Goal: Information Seeking & Learning: Learn about a topic

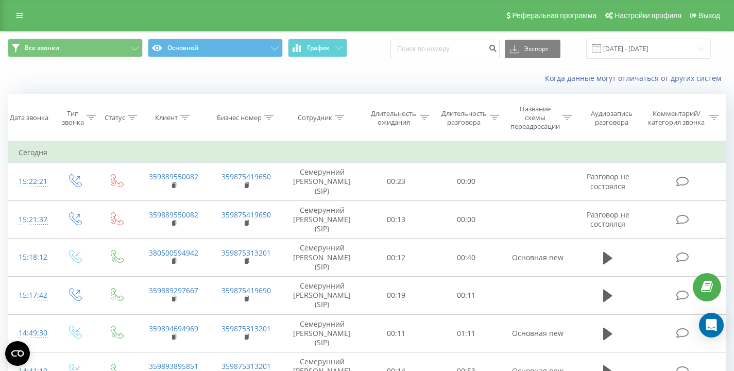
click at [409, 74] on div "Когда данные могут отличаться от других систем" at bounding box center [505, 78] width 458 height 10
click at [338, 71] on div "Когда данные могут отличаться от других систем" at bounding box center [367, 78] width 733 height 25
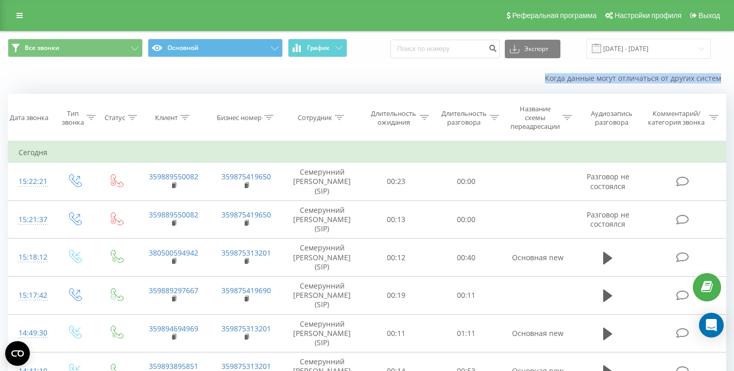
click at [338, 71] on div "Когда данные могут отличаться от других систем" at bounding box center [367, 78] width 733 height 25
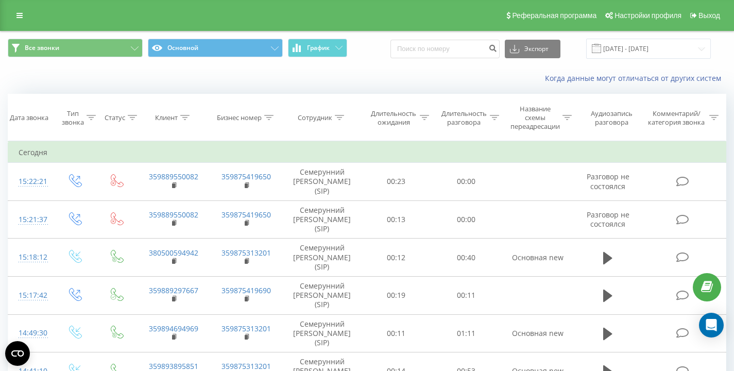
click at [338, 71] on div "Когда данные могут отличаться от других систем" at bounding box center [367, 78] width 733 height 25
click at [221, 84] on div "Когда данные могут отличаться от других систем" at bounding box center [367, 78] width 733 height 25
click at [116, 76] on div "Когда данные могут отличаться от других систем" at bounding box center [367, 78] width 733 height 25
click at [124, 71] on div "Когда данные могут отличаться от других систем" at bounding box center [367, 78] width 733 height 25
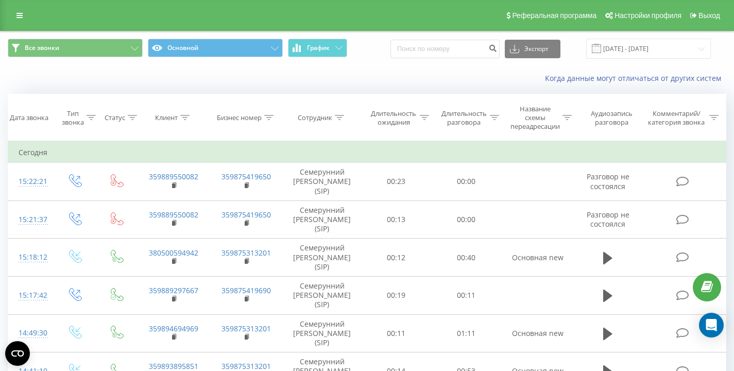
click at [133, 70] on div "Когда данные могут отличаться от других систем" at bounding box center [367, 78] width 733 height 25
click at [394, 52] on div "Все звонки Основной График Экспорт .csv .xls .xlsx [DATE] - [DATE]" at bounding box center [367, 49] width 719 height 20
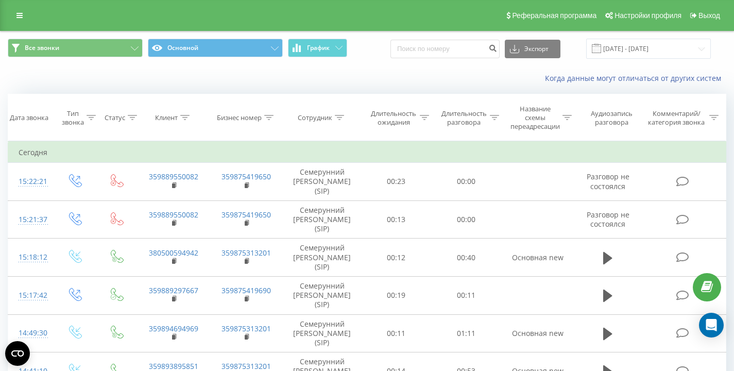
click at [393, 50] on div "Все звонки Основной График Экспорт .csv .xls .xlsx [DATE] - [DATE]" at bounding box center [367, 49] width 719 height 20
click at [381, 54] on div "Все звонки Основной График Экспорт .csv .xls .xlsx [DATE] - [DATE]" at bounding box center [367, 49] width 719 height 20
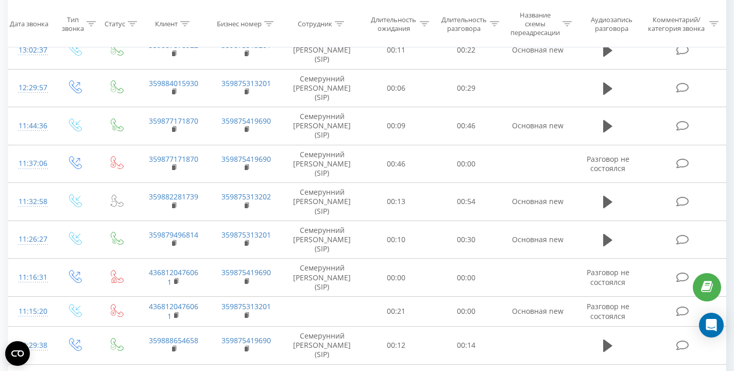
scroll to position [755, 0]
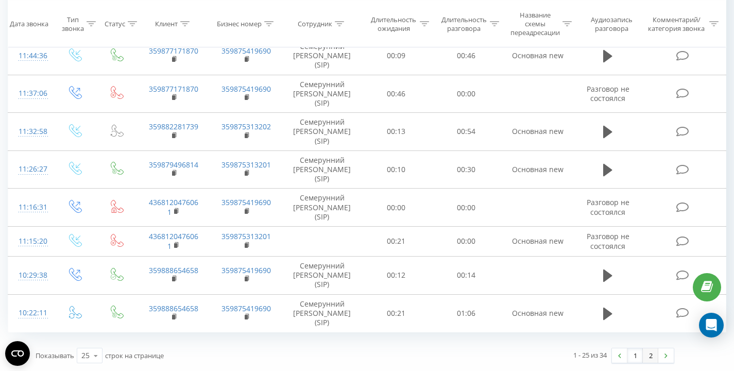
click at [647, 354] on link "2" at bounding box center [650, 355] width 15 height 14
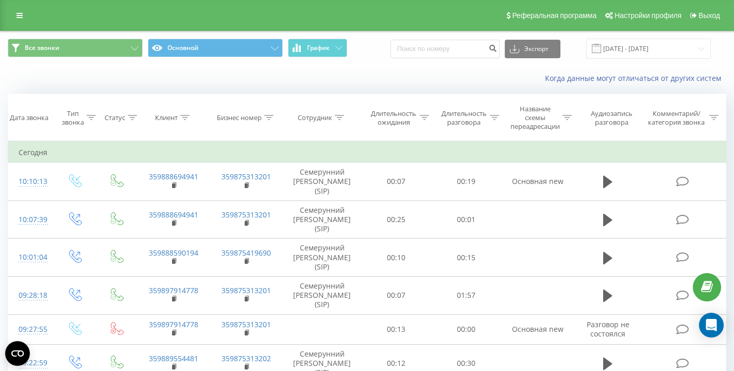
scroll to position [164, 0]
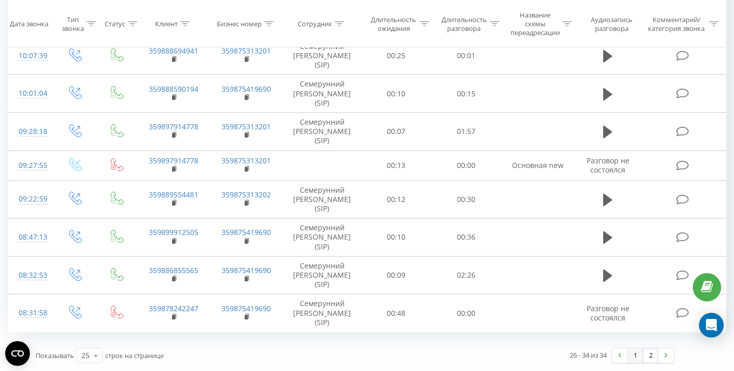
click at [634, 354] on link "1" at bounding box center [635, 355] width 15 height 14
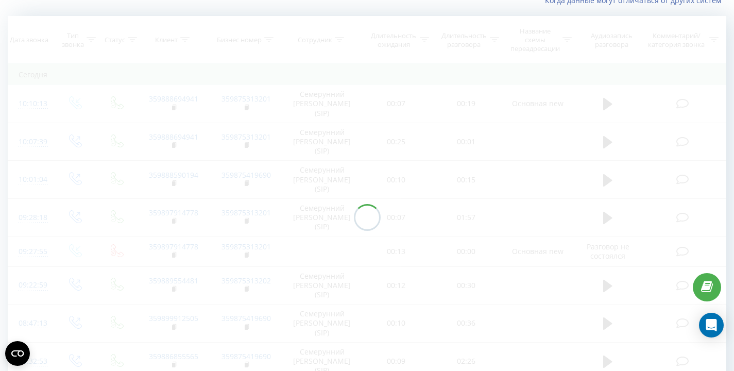
scroll to position [68, 0]
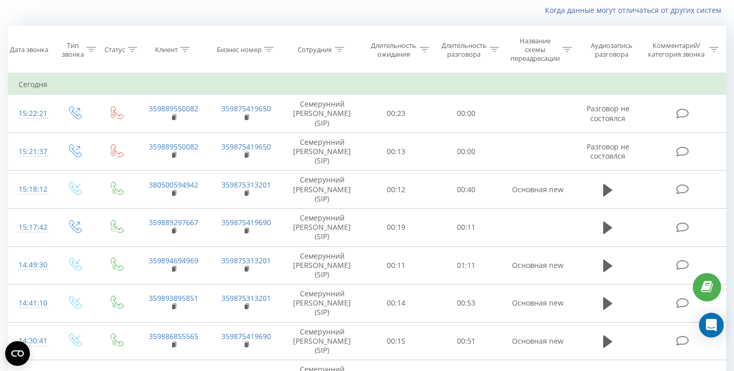
click at [221, 18] on div "Когда данные могут отличаться от других систем" at bounding box center [367, 10] width 733 height 25
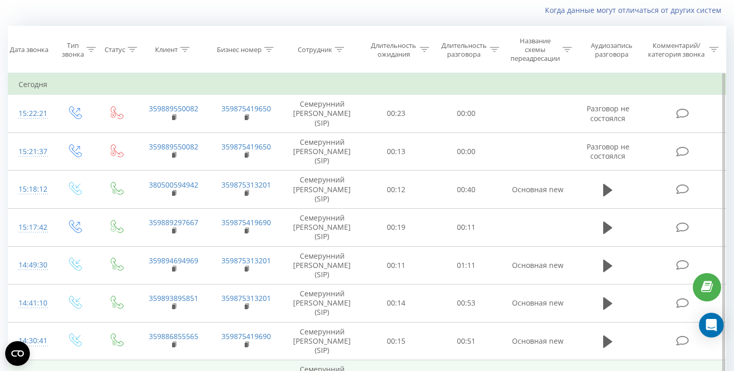
drag, startPoint x: 608, startPoint y: 347, endPoint x: 616, endPoint y: 368, distance: 22.2
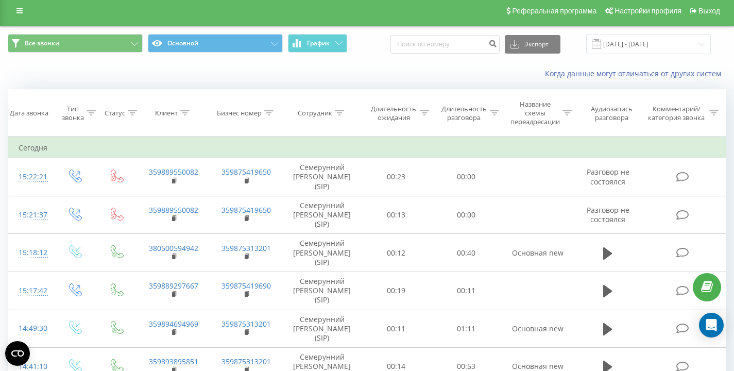
scroll to position [0, 0]
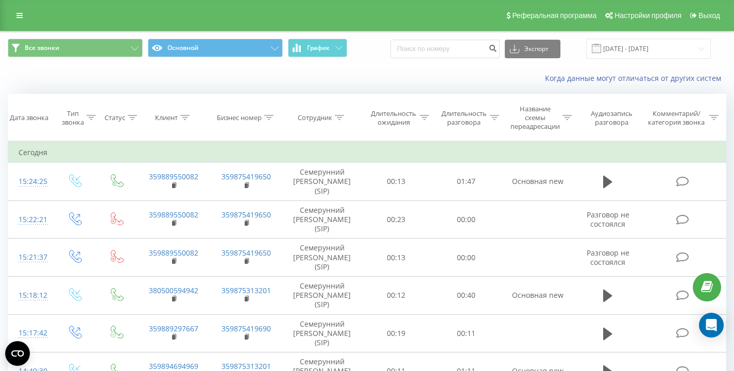
click at [55, 80] on div "Когда данные могут отличаться от других систем" at bounding box center [367, 78] width 733 height 25
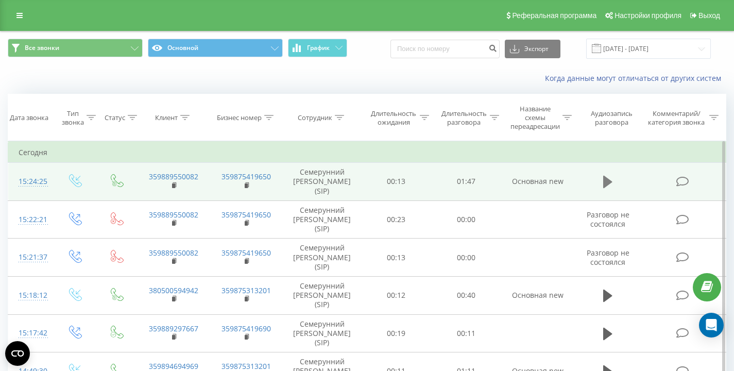
click at [606, 179] on icon at bounding box center [608, 182] width 9 height 12
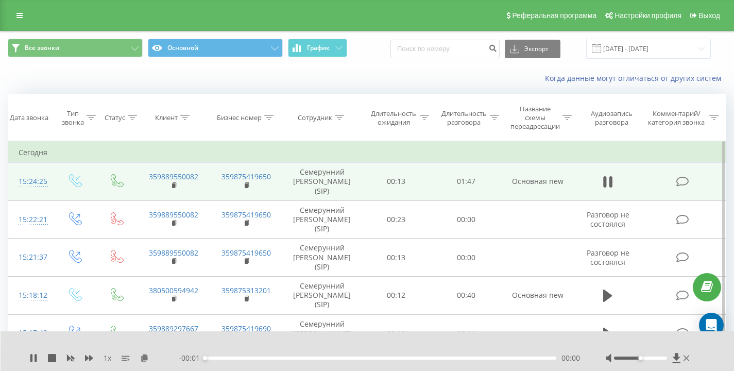
click at [415, 83] on div "Когда данные могут отличаться от других систем" at bounding box center [505, 78] width 458 height 10
drag, startPoint x: 639, startPoint y: 357, endPoint x: 701, endPoint y: 358, distance: 62.4
click at [701, 358] on div "1 x - 01:43 00:04 00:04" at bounding box center [368, 351] width 734 height 40
click at [36, 360] on icon at bounding box center [36, 358] width 2 height 8
click at [55, 76] on div "Когда данные могут отличаться от других систем" at bounding box center [367, 78] width 733 height 25
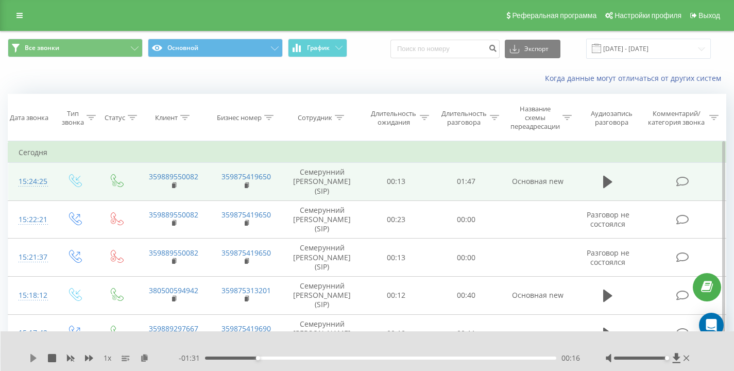
click at [32, 359] on icon at bounding box center [33, 358] width 6 height 8
click at [241, 73] on div "Когда данные могут отличаться от других систем" at bounding box center [367, 78] width 733 height 25
click at [228, 76] on div "Когда данные могут отличаться от других систем" at bounding box center [367, 78] width 733 height 25
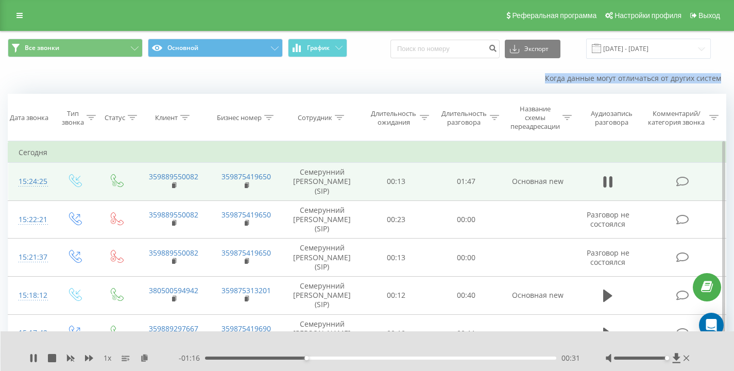
click at [228, 76] on div "Когда данные могут отличаться от других систем" at bounding box center [367, 78] width 733 height 25
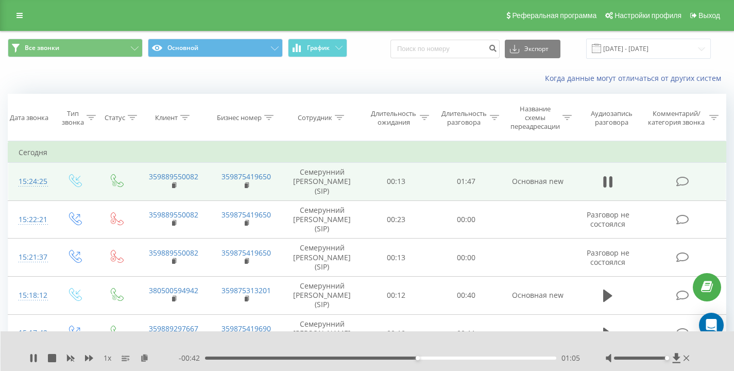
click at [361, 73] on div "Когда данные могут отличаться от других систем" at bounding box center [505, 78] width 458 height 10
click at [358, 62] on div "Все звонки Основной График Экспорт .csv .xls .xlsx [DATE] - [DATE]" at bounding box center [367, 48] width 733 height 35
click at [357, 74] on div "Когда данные могут отличаться от других систем" at bounding box center [505, 78] width 458 height 10
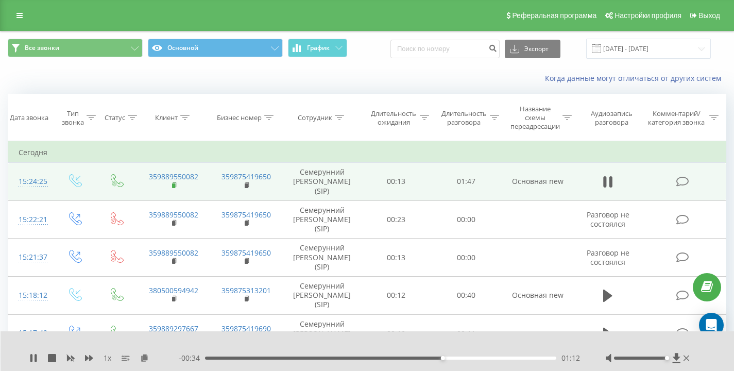
click at [174, 187] on rect at bounding box center [173, 185] width 3 height 5
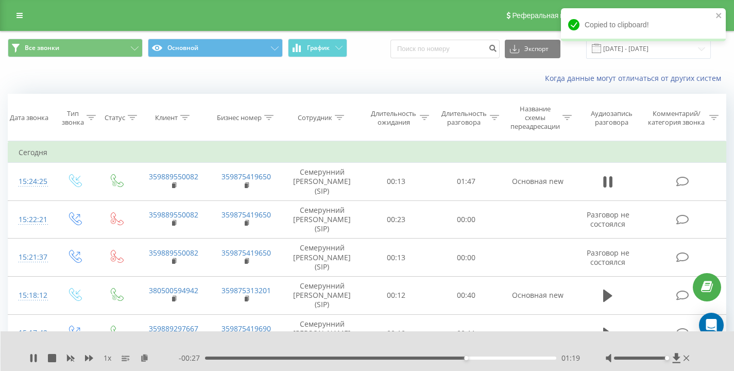
click at [124, 77] on div "Когда данные могут отличаться от других систем" at bounding box center [367, 78] width 733 height 25
click at [717, 15] on icon "close" at bounding box center [719, 15] width 7 height 8
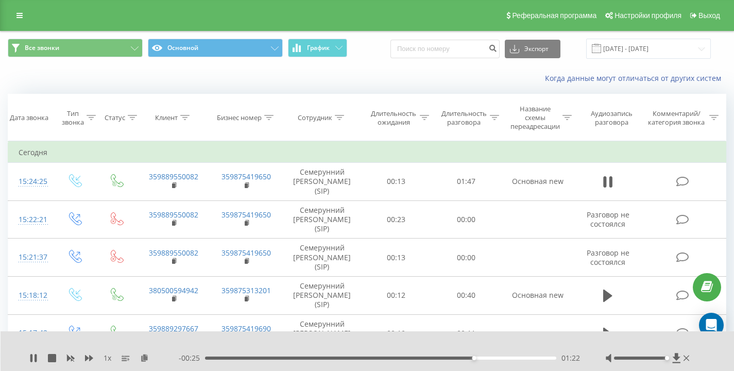
click at [386, 80] on div "Когда данные могут отличаться от других систем" at bounding box center [505, 78] width 458 height 10
click at [607, 186] on icon at bounding box center [608, 182] width 9 height 14
click at [188, 72] on div "Когда данные могут отличаться от других систем" at bounding box center [367, 78] width 733 height 25
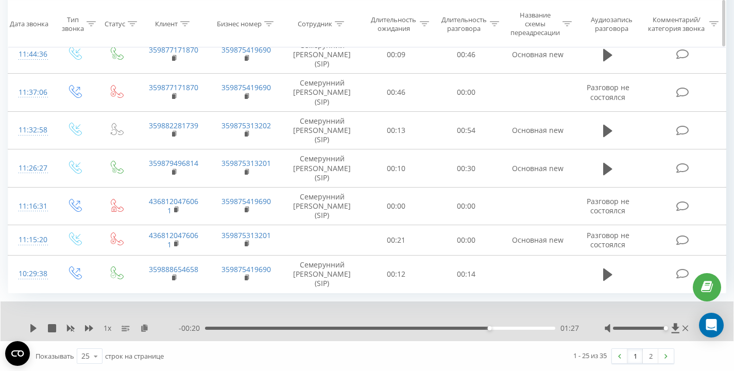
scroll to position [795, 0]
click at [648, 355] on link "2" at bounding box center [650, 355] width 15 height 14
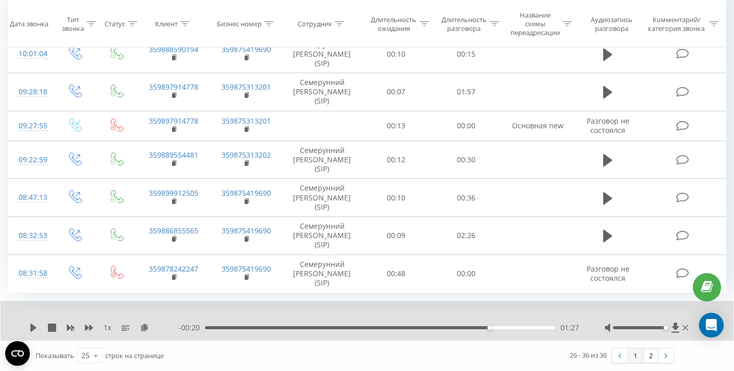
click at [631, 354] on link "1" at bounding box center [635, 355] width 15 height 14
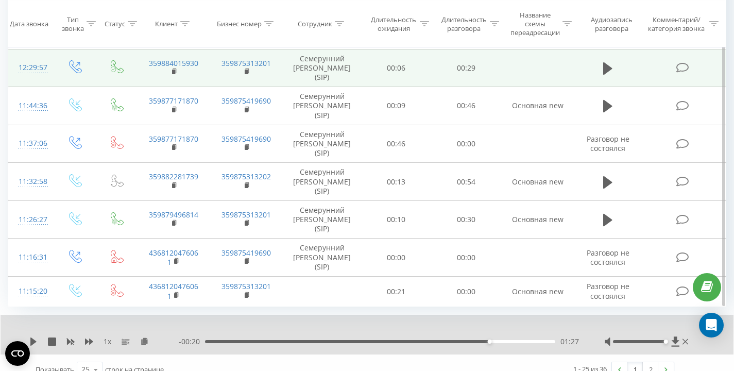
scroll to position [795, 0]
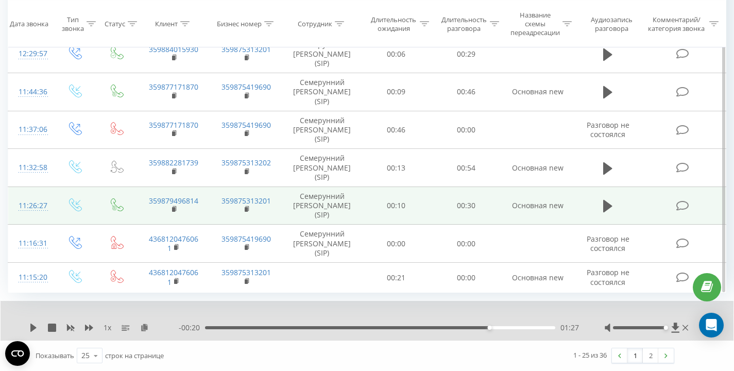
click at [410, 199] on td "00:10" at bounding box center [396, 206] width 70 height 38
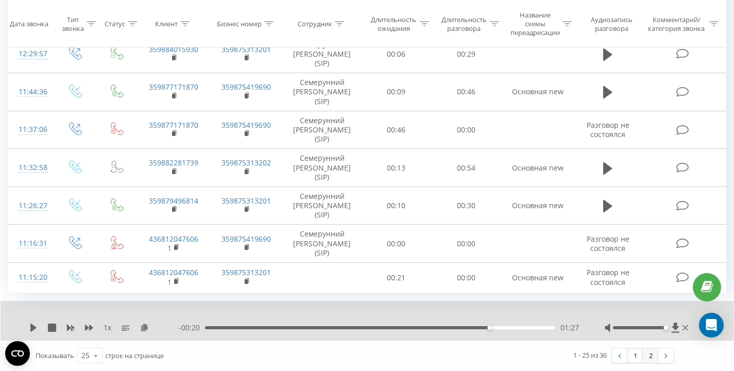
click at [652, 357] on link "2" at bounding box center [650, 355] width 15 height 14
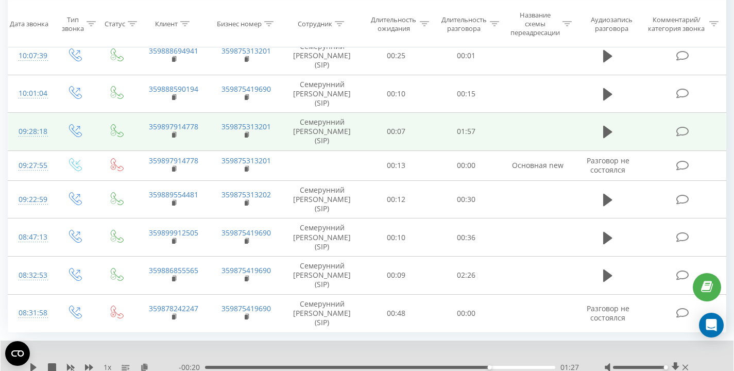
click at [400, 117] on td "00:07" at bounding box center [396, 132] width 70 height 38
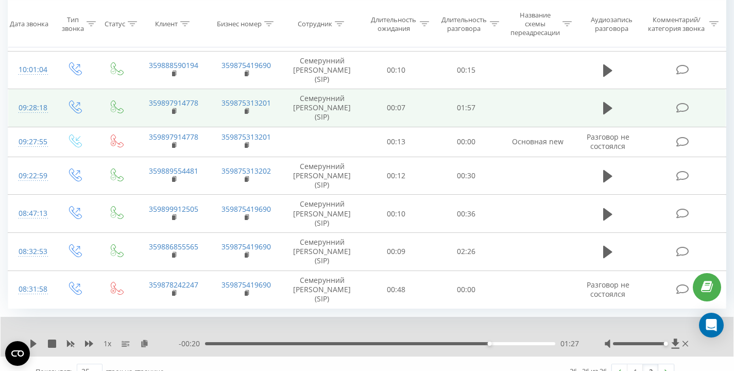
scroll to position [279, 0]
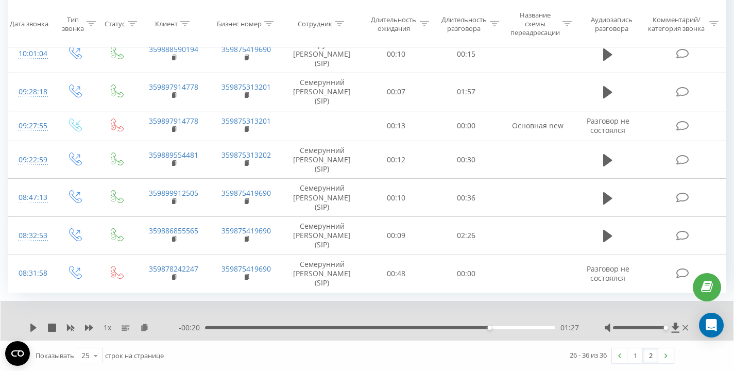
click at [651, 356] on link "2" at bounding box center [650, 355] width 15 height 14
click at [687, 361] on div "1 x - 00:20 01:27 01:27 Показывать 25 10 25 50 100 строк на странице 26 - 36 из…" at bounding box center [367, 336] width 719 height 70
click at [686, 351] on div "1 x - 00:20 01:27 01:27 Показывать 25 10 25 50 100 строк на странице 26 - 36 из…" at bounding box center [367, 336] width 719 height 70
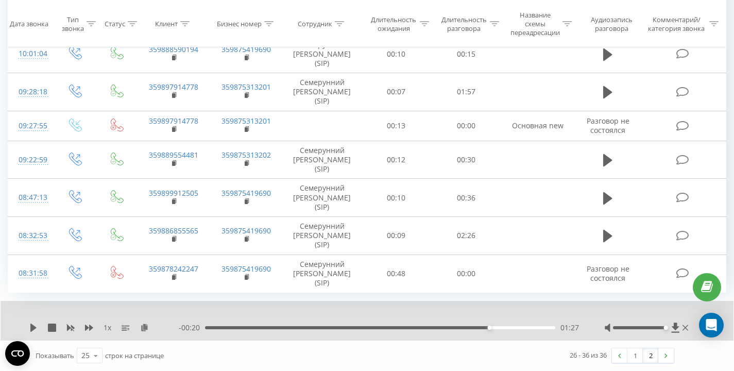
click at [686, 351] on div "1 x - 00:20 01:27 01:27 Показывать 25 10 25 50 100 строк на странице 26 - 36 из…" at bounding box center [367, 336] width 719 height 70
click at [694, 348] on div "1 x - 00:20 01:27 01:27 Показывать 25 10 25 50 100 строк на странице 26 - 36 из…" at bounding box center [367, 336] width 719 height 70
click at [694, 349] on div "1 x - 00:20 01:27 01:27 Показывать 25 10 25 50 100 строк на странице 26 - 36 из…" at bounding box center [367, 336] width 719 height 70
click at [652, 355] on link "2" at bounding box center [650, 355] width 15 height 14
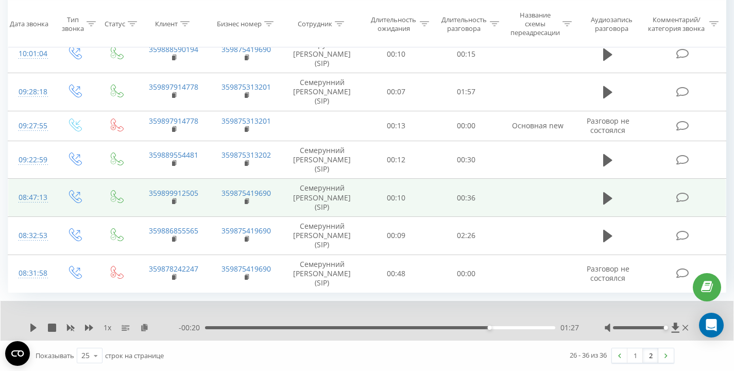
click at [497, 205] on td "00:36" at bounding box center [466, 198] width 70 height 38
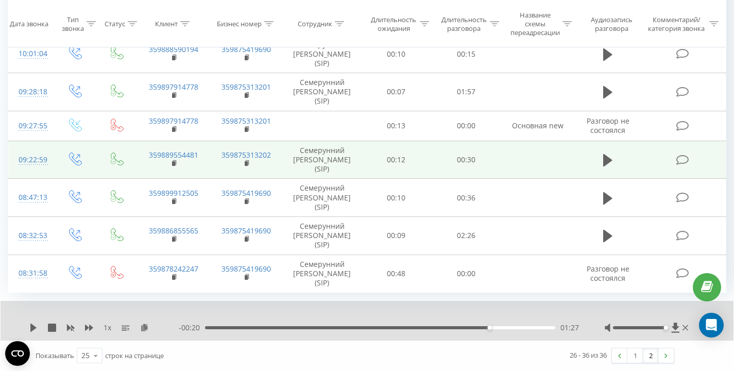
click at [505, 156] on td at bounding box center [537, 160] width 73 height 38
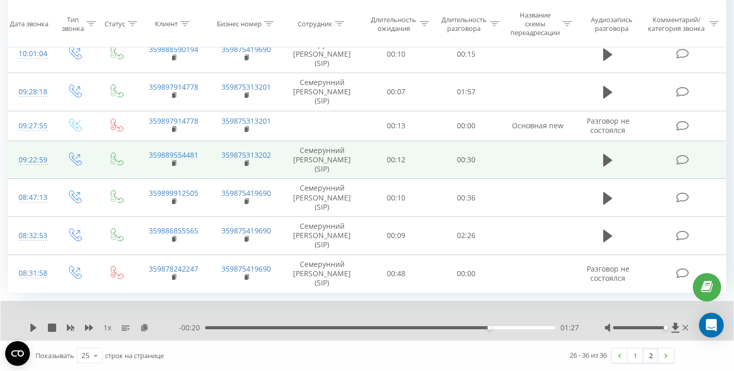
click at [505, 156] on td at bounding box center [537, 160] width 73 height 38
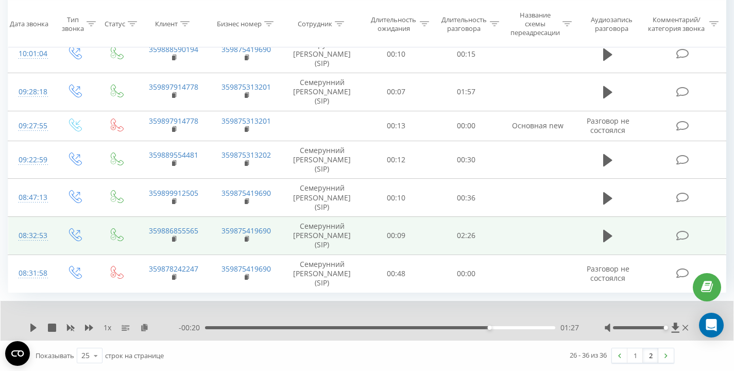
click at [543, 239] on td at bounding box center [537, 235] width 73 height 38
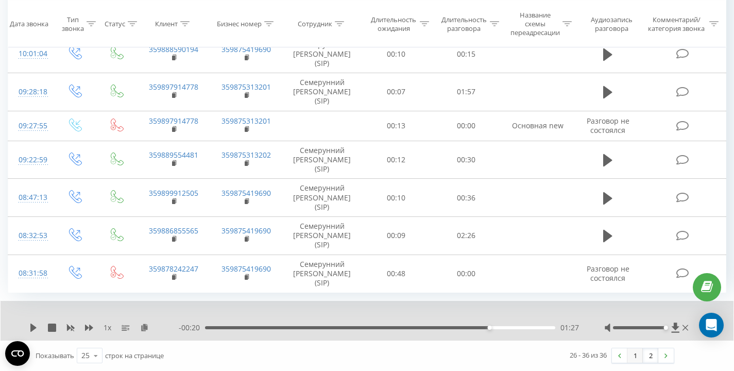
click at [634, 354] on link "1" at bounding box center [635, 355] width 15 height 14
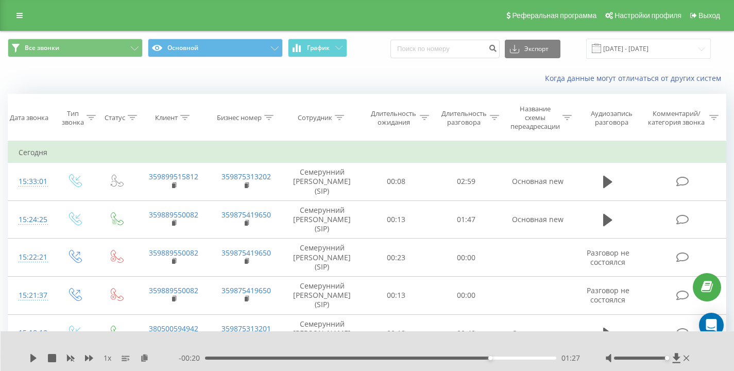
click at [367, 71] on div "Когда данные могут отличаться от других систем" at bounding box center [367, 78] width 733 height 25
click at [689, 358] on icon at bounding box center [687, 358] width 6 height 8
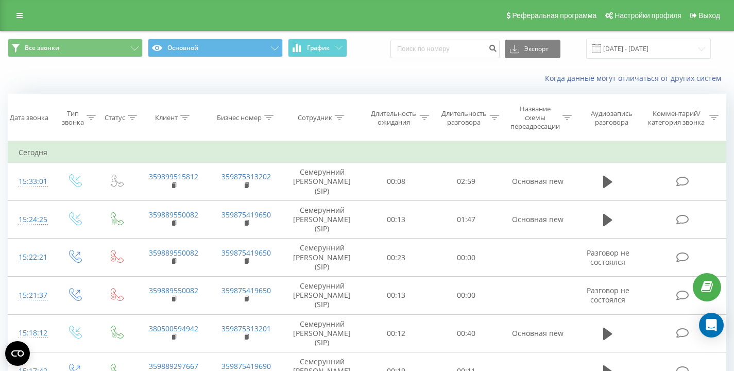
click at [355, 64] on div "Все звонки Основной График Экспорт .csv .xls .xlsx [DATE] - [DATE]" at bounding box center [367, 48] width 733 height 35
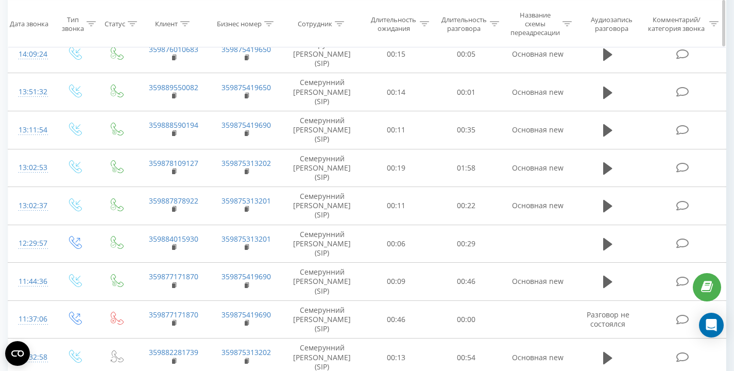
scroll to position [755, 0]
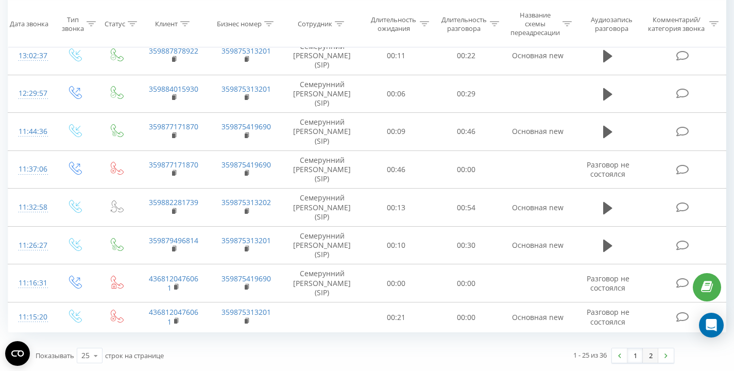
click at [650, 355] on link "2" at bounding box center [650, 355] width 15 height 14
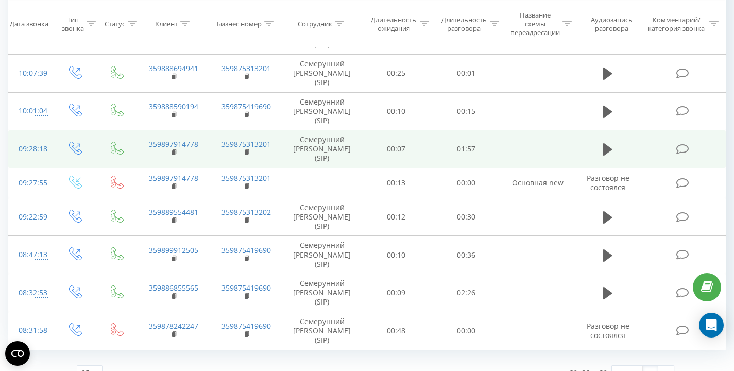
scroll to position [240, 0]
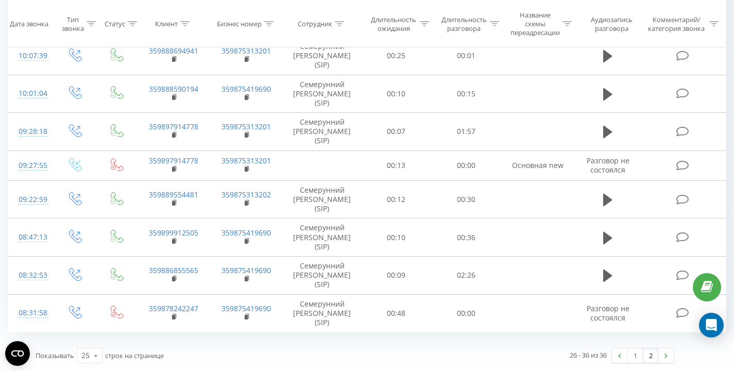
click at [532, 341] on div "26 - 36 из 36 1 2" at bounding box center [518, 356] width 327 height 30
click at [530, 343] on div "26 - 36 из 36 1 2" at bounding box center [518, 356] width 327 height 30
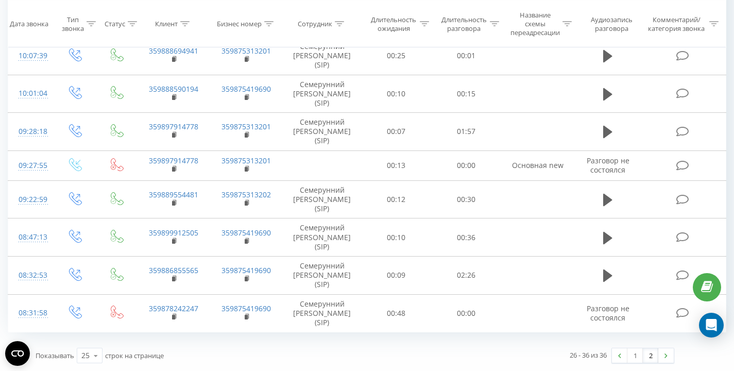
click at [530, 343] on div "26 - 36 из 36 1 2" at bounding box center [518, 356] width 327 height 30
click at [529, 342] on div "26 - 36 из 36 1 2" at bounding box center [518, 356] width 327 height 30
click at [496, 339] on div "Все звонки Основной График Экспорт .csv .xls .xlsx [DATE] - [DATE] Когда данные…" at bounding box center [367, 81] width 719 height 579
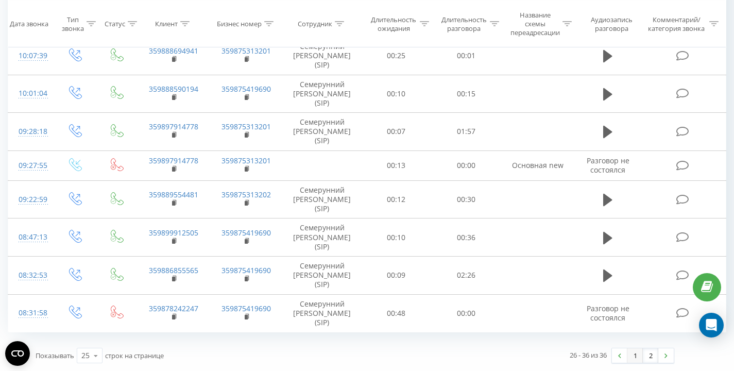
click at [635, 356] on link "1" at bounding box center [635, 355] width 15 height 14
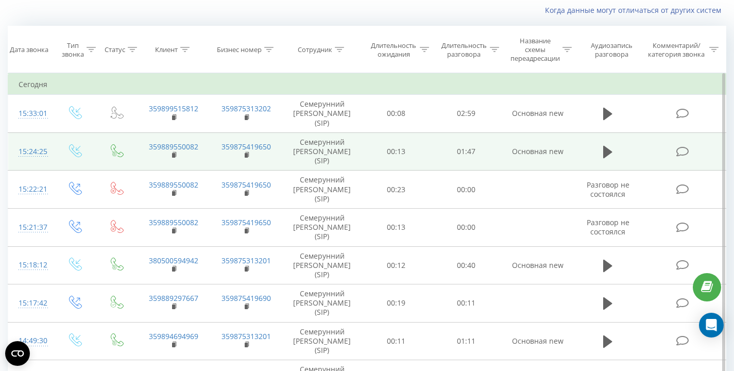
scroll to position [755, 0]
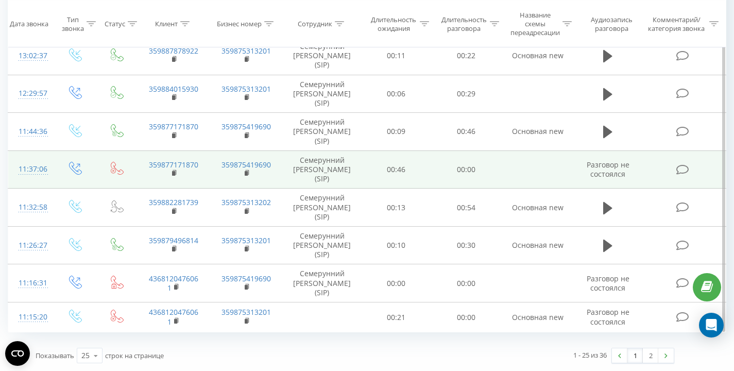
click at [488, 176] on td "00:00" at bounding box center [466, 169] width 70 height 38
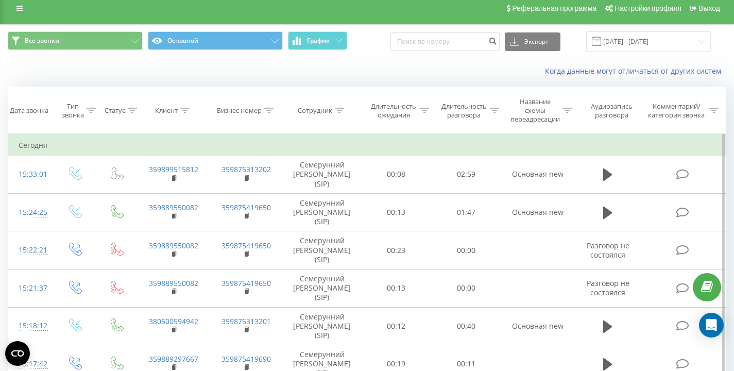
scroll to position [0, 0]
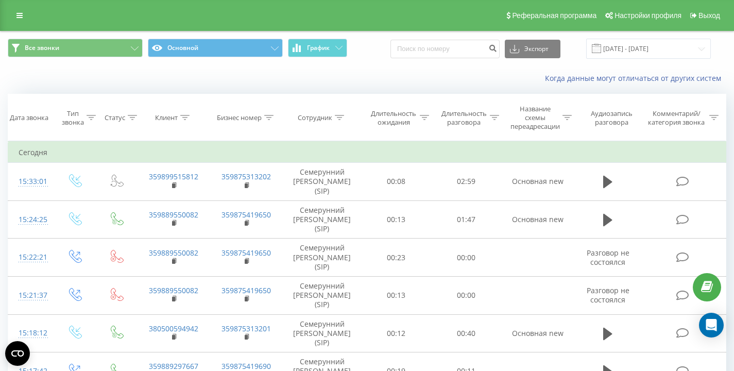
click at [389, 76] on div "Когда данные могут отличаться от других систем" at bounding box center [505, 78] width 458 height 10
click at [420, 59] on div "Все звонки Основной График Экспорт .csv .xls .xlsx [DATE] - [DATE]" at bounding box center [367, 48] width 733 height 35
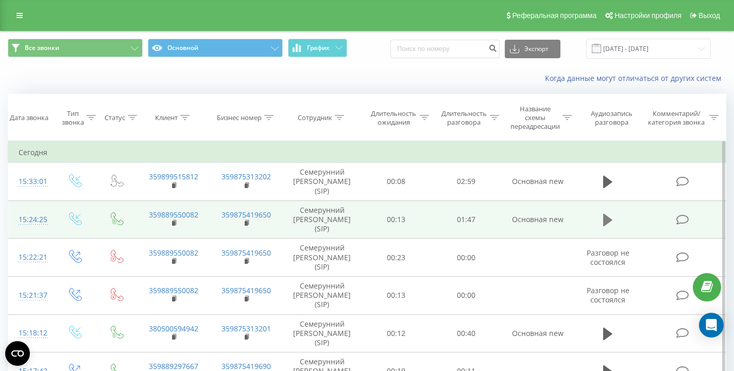
click at [607, 220] on icon at bounding box center [608, 220] width 9 height 12
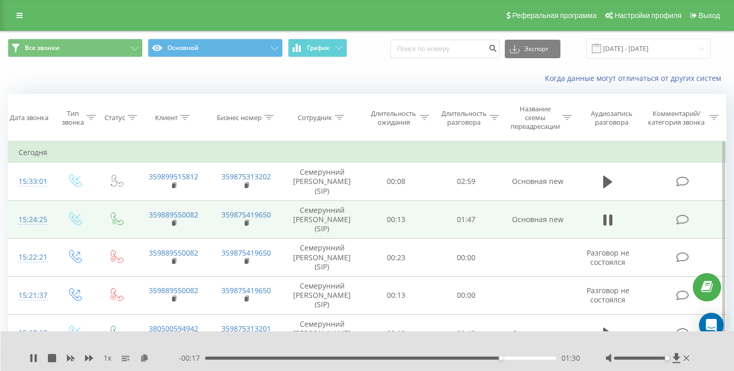
click at [402, 80] on div "Когда данные могут отличаться от других систем" at bounding box center [505, 78] width 458 height 10
click at [384, 70] on div "Когда данные могут отличаться от других систем" at bounding box center [367, 78] width 733 height 25
click at [141, 72] on div "Когда данные могут отличаться от других систем" at bounding box center [367, 78] width 733 height 25
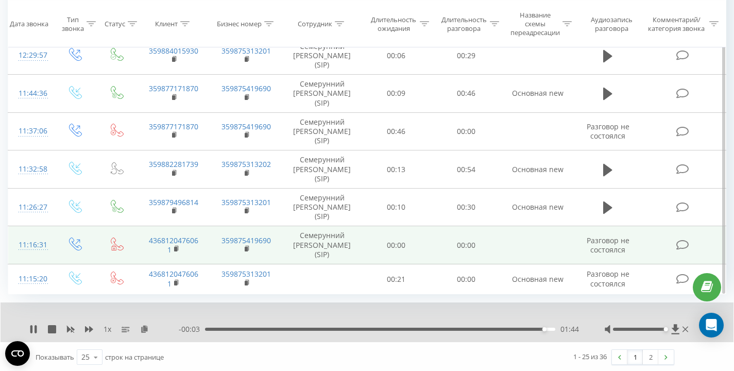
scroll to position [795, 0]
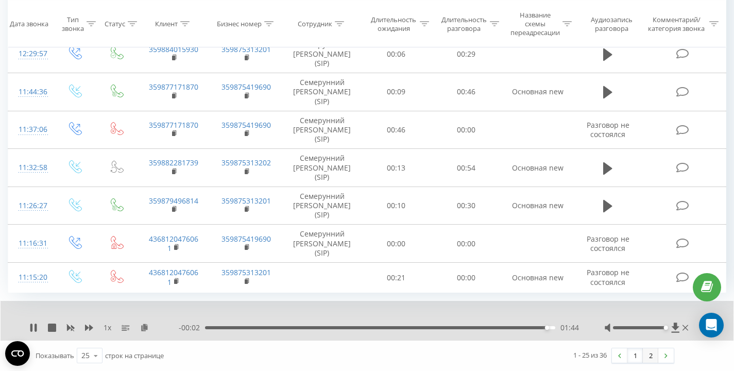
click at [649, 356] on link "2" at bounding box center [650, 355] width 15 height 14
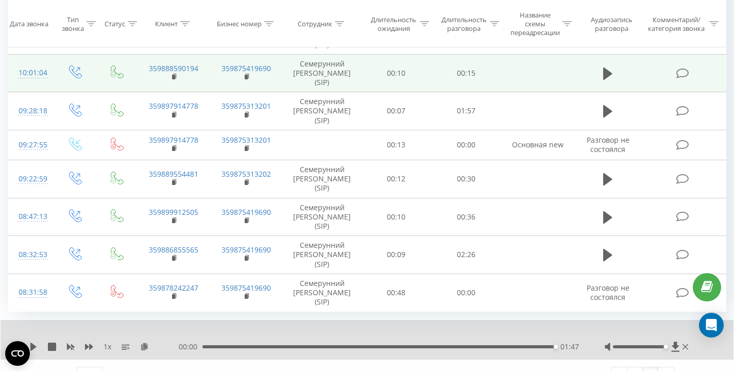
scroll to position [309, 0]
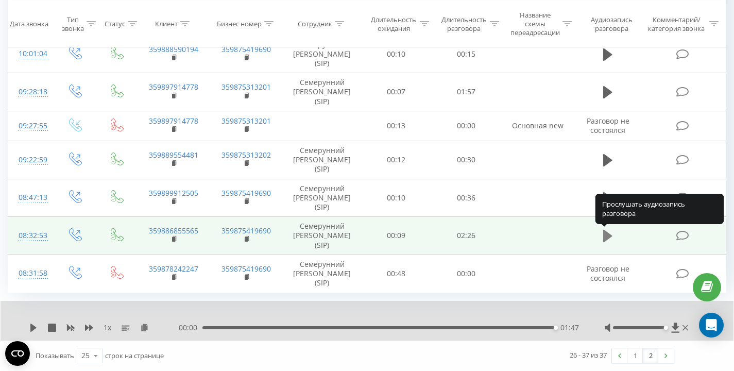
click at [611, 237] on icon at bounding box center [608, 236] width 9 height 12
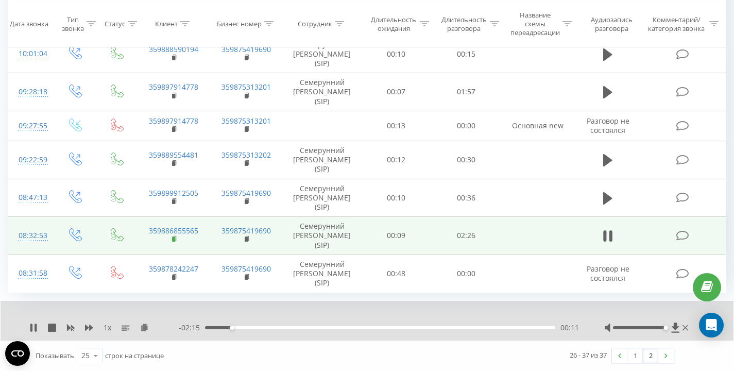
click at [174, 240] on rect at bounding box center [173, 239] width 3 height 5
drag, startPoint x: 454, startPoint y: 234, endPoint x: 504, endPoint y: 234, distance: 49.5
click at [504, 234] on tr "08:32:53 359886855565 359875419690 Семерунний [PERSON_NAME] (SIP) 00:09 02:26" at bounding box center [367, 236] width 718 height 38
click at [504, 234] on td at bounding box center [537, 236] width 73 height 38
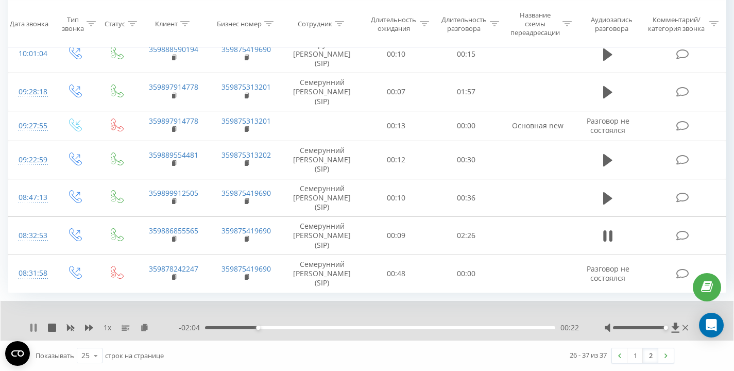
click at [29, 327] on icon at bounding box center [33, 328] width 8 height 8
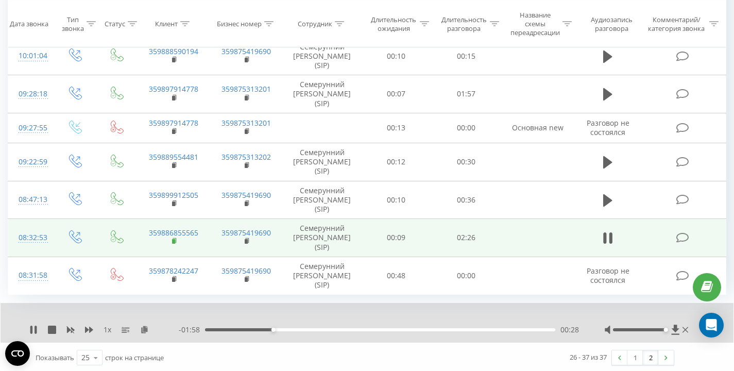
click at [174, 241] on rect at bounding box center [173, 241] width 3 height 5
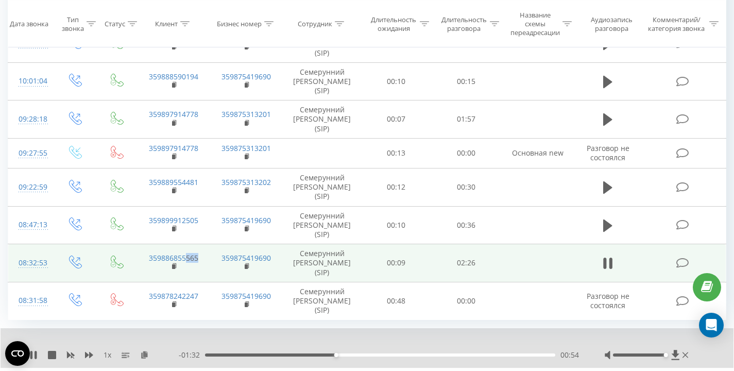
scroll to position [291, 0]
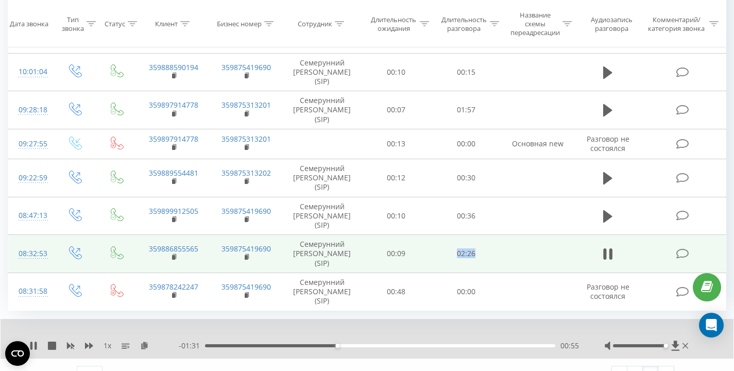
drag, startPoint x: 466, startPoint y: 253, endPoint x: 497, endPoint y: 253, distance: 30.9
click at [497, 253] on td "02:26" at bounding box center [466, 254] width 70 height 38
click at [491, 254] on td "02:26" at bounding box center [466, 254] width 70 height 38
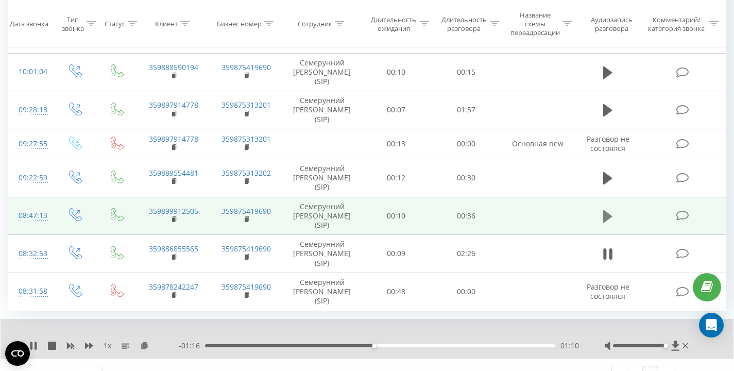
click at [605, 218] on icon at bounding box center [608, 216] width 9 height 12
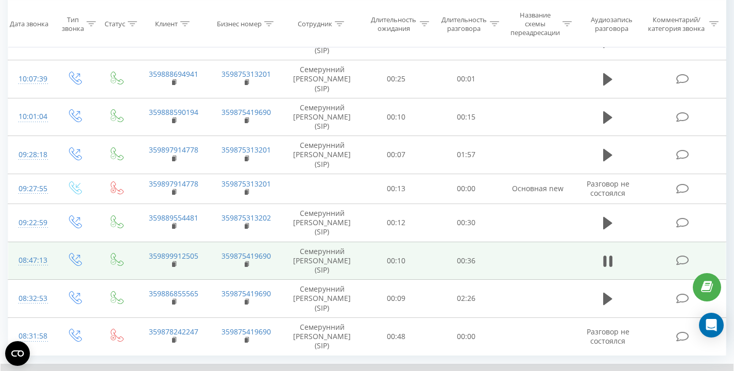
scroll to position [235, 0]
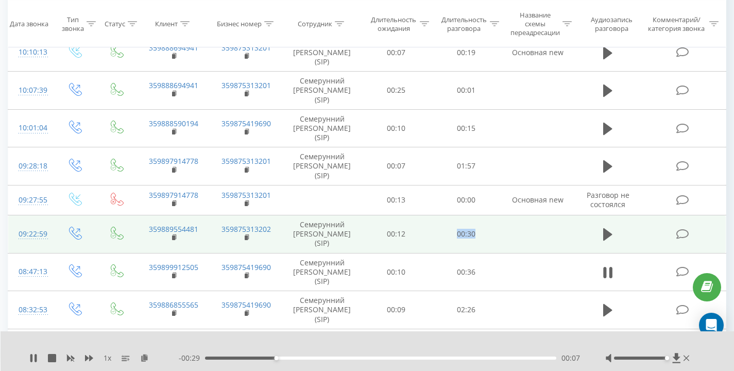
drag, startPoint x: 461, startPoint y: 233, endPoint x: 426, endPoint y: 233, distance: 35.6
click at [426, 233] on tr "09:22:59 359889554481 359875313202 Семерунний [PERSON_NAME] (SIP) 00:12 00:30" at bounding box center [367, 234] width 718 height 38
click at [426, 233] on td "00:12" at bounding box center [396, 234] width 70 height 38
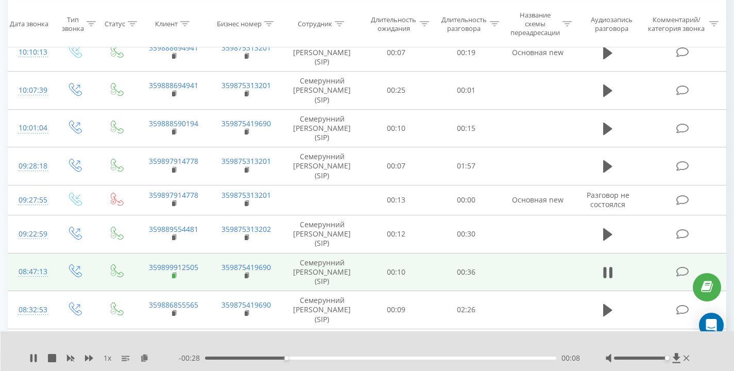
click at [174, 275] on rect at bounding box center [173, 276] width 3 height 5
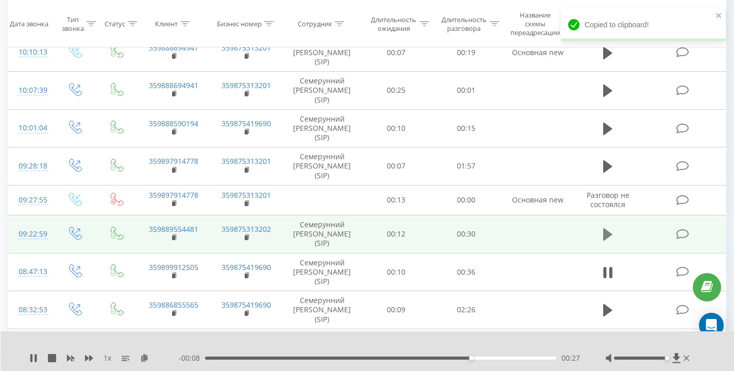
click at [611, 233] on icon at bounding box center [608, 234] width 9 height 12
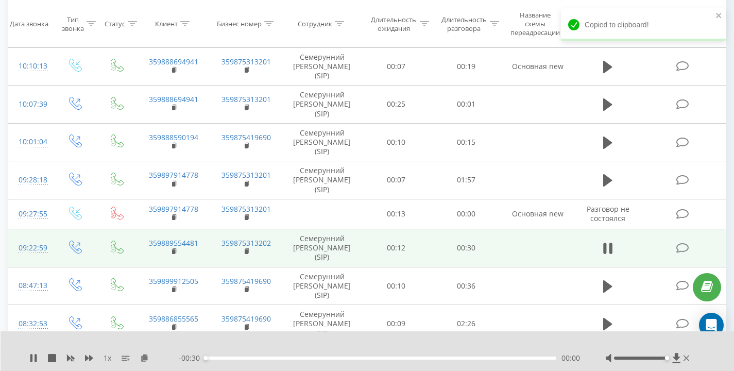
scroll to position [221, 0]
click at [173, 252] on rect at bounding box center [173, 252] width 3 height 5
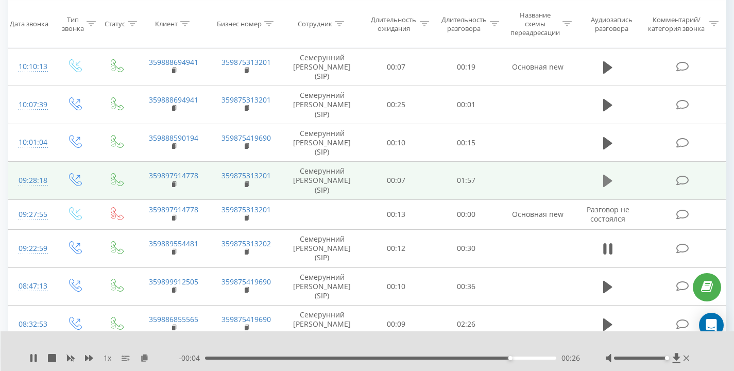
click at [609, 180] on icon at bounding box center [608, 181] width 9 height 12
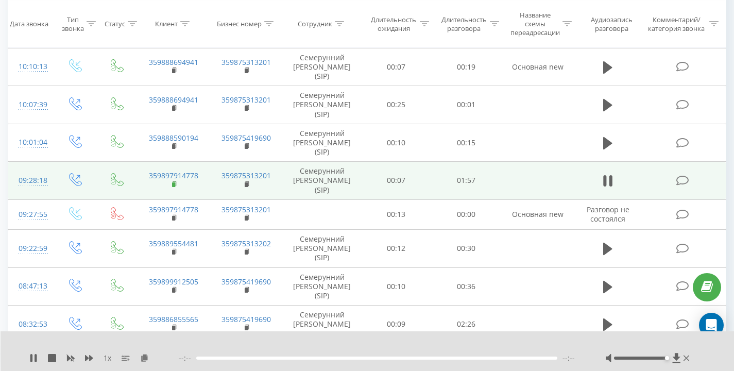
click at [173, 183] on rect at bounding box center [173, 184] width 3 height 5
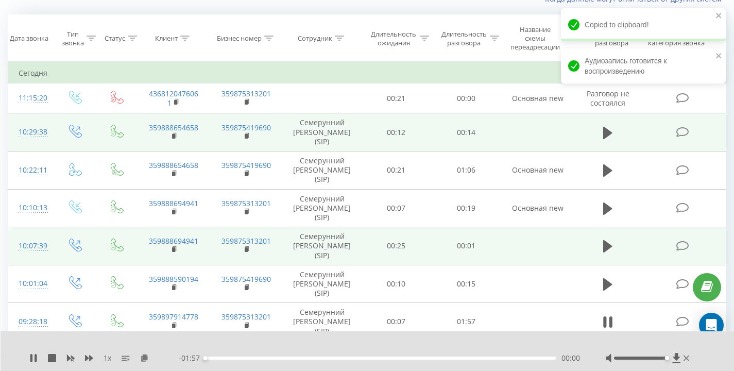
scroll to position [90, 0]
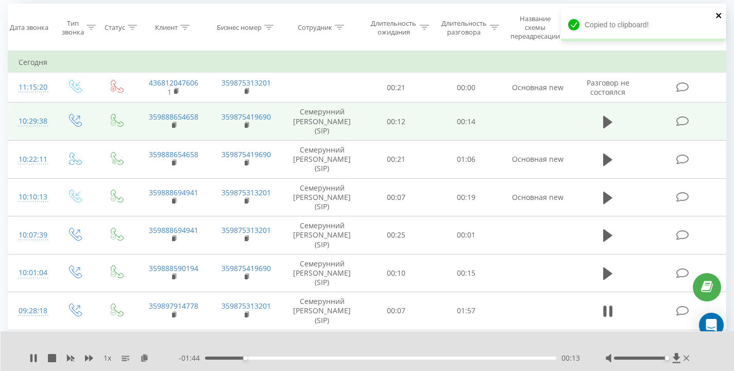
click at [720, 14] on icon "close" at bounding box center [718, 15] width 5 height 5
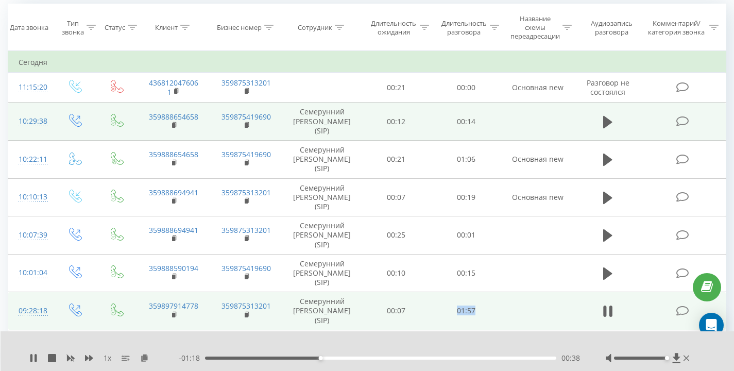
drag, startPoint x: 446, startPoint y: 311, endPoint x: 507, endPoint y: 317, distance: 61.1
click at [505, 317] on tr "09:28:18 359897914778 359875313201 Семерунний [PERSON_NAME] (SIP) 00:07 01:57" at bounding box center [367, 311] width 718 height 38
click at [507, 317] on td at bounding box center [537, 311] width 73 height 38
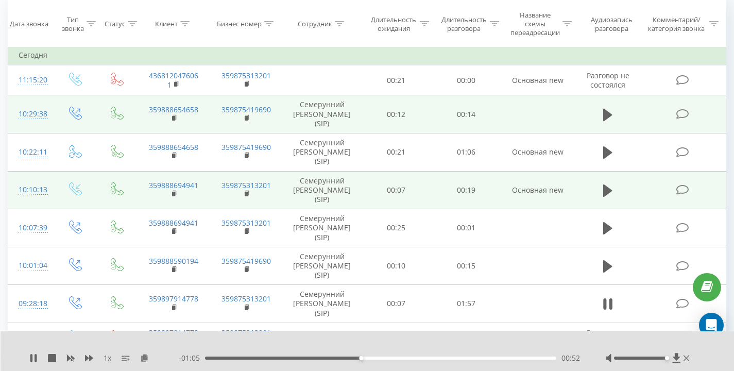
scroll to position [105, 0]
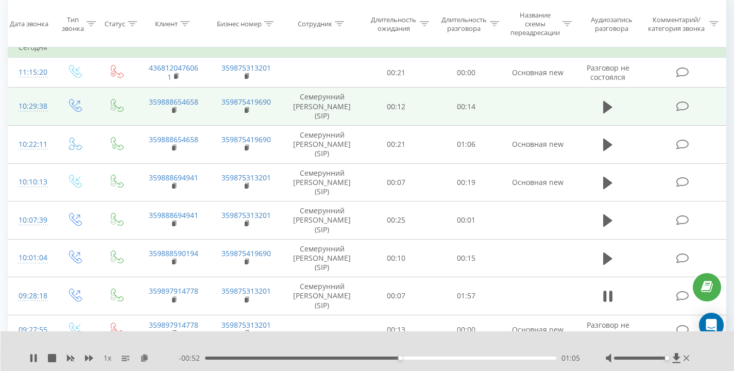
click at [730, 189] on div "Все звонки Основной График Экспорт .csv .xls .xlsx [DATE] - [DATE] Когда данные…" at bounding box center [367, 231] width 734 height 610
click at [729, 192] on div "Все звонки Основной График Экспорт .csv .xls .xlsx [DATE] - [DATE] Когда данные…" at bounding box center [367, 231] width 734 height 610
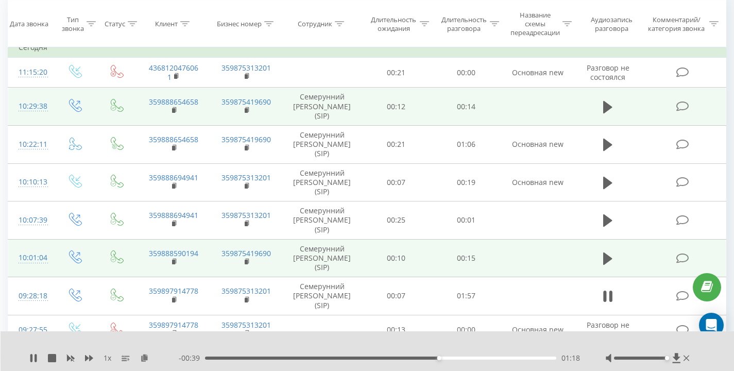
click at [548, 261] on td at bounding box center [537, 258] width 73 height 38
click at [608, 258] on icon at bounding box center [608, 259] width 9 height 12
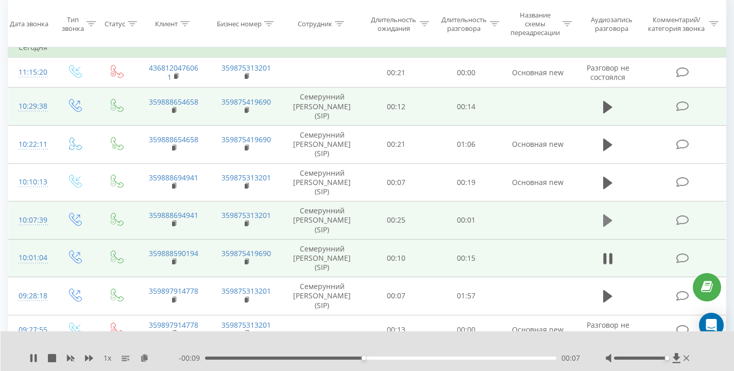
click at [610, 217] on icon at bounding box center [608, 220] width 9 height 14
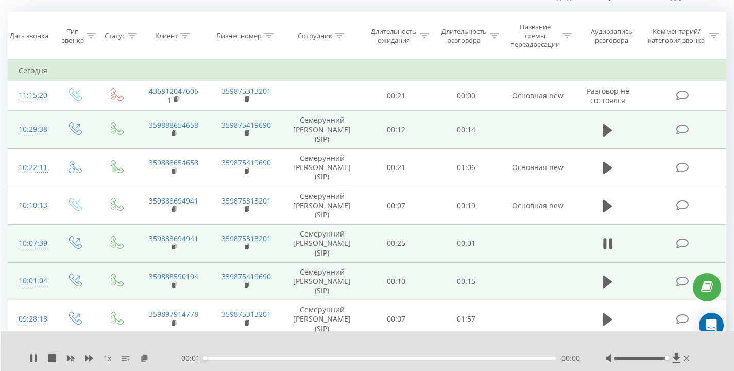
scroll to position [36, 0]
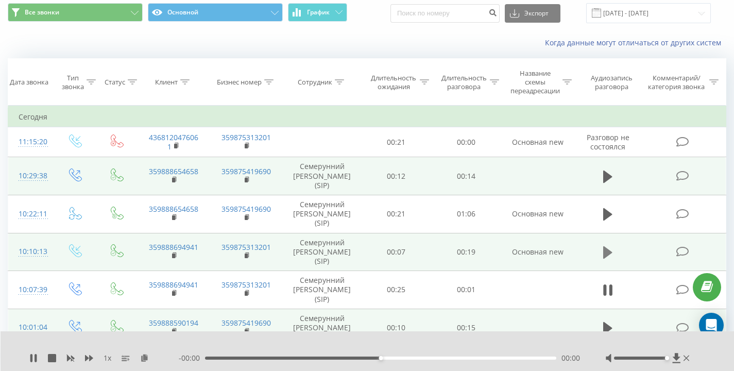
click at [615, 250] on button at bounding box center [607, 252] width 15 height 15
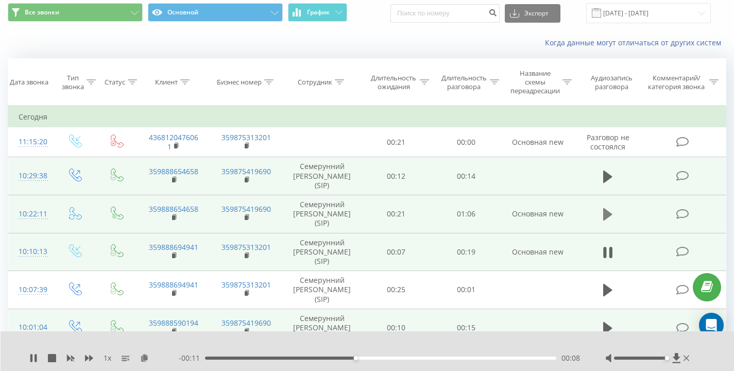
click at [605, 213] on icon at bounding box center [608, 214] width 9 height 12
click at [173, 217] on rect at bounding box center [173, 217] width 3 height 5
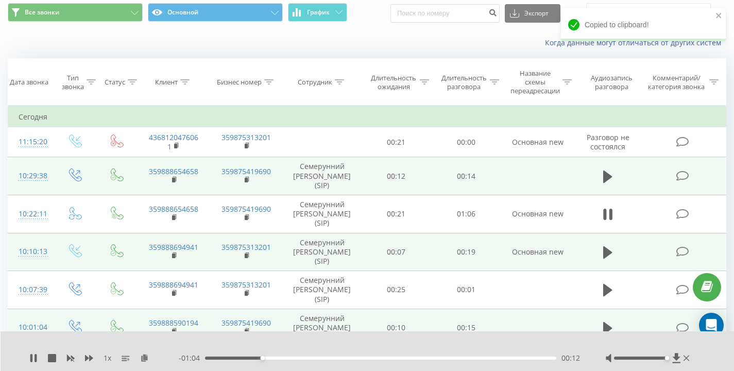
click at [324, 55] on div "Когда данные могут отличаться от других систем" at bounding box center [367, 42] width 733 height 25
click at [362, 39] on div "Когда данные могут отличаться от других систем" at bounding box center [505, 43] width 458 height 10
click at [364, 48] on div "Когда данные могут отличаться от других систем" at bounding box center [367, 42] width 733 height 25
click at [363, 44] on div "Когда данные могут отличаться от других систем" at bounding box center [505, 43] width 458 height 10
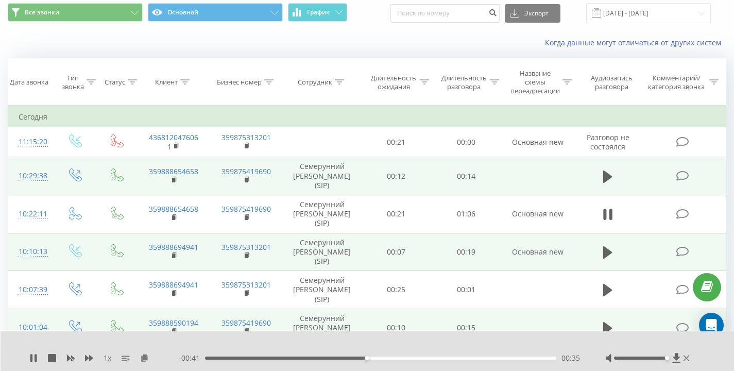
click at [395, 20] on div "Все звонки Основной График Экспорт .csv .xls .xlsx [DATE] - [DATE]" at bounding box center [367, 13] width 719 height 20
click at [509, 357] on div "00:36" at bounding box center [380, 358] width 351 height 3
click at [399, 40] on div "Когда данные могут отличаться от других систем" at bounding box center [505, 43] width 458 height 10
click at [617, 170] on td at bounding box center [609, 176] width 68 height 38
click at [609, 175] on icon at bounding box center [608, 176] width 9 height 12
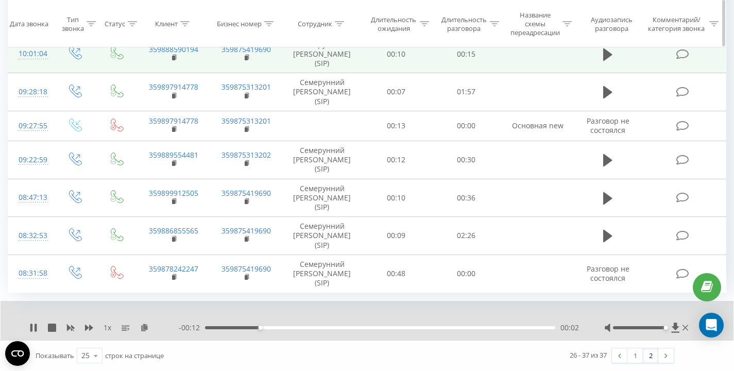
scroll to position [0, 0]
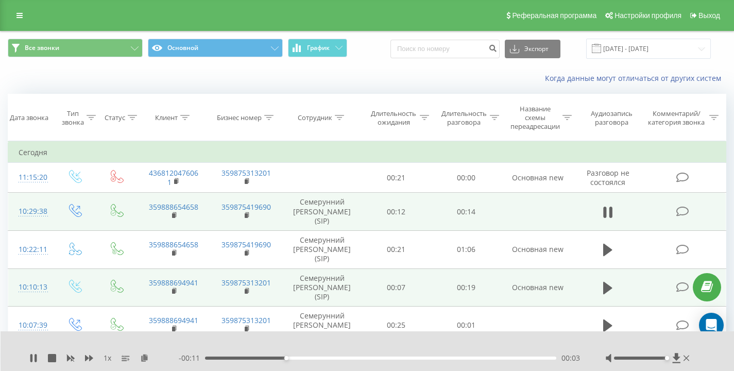
click at [308, 89] on div "Когда данные могут отличаться от других систем" at bounding box center [367, 78] width 733 height 25
click at [317, 80] on div "Когда данные могут отличаться от других систем" at bounding box center [505, 78] width 458 height 10
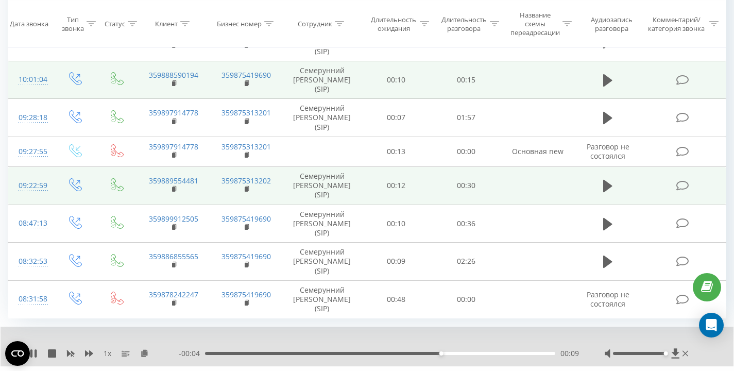
scroll to position [309, 0]
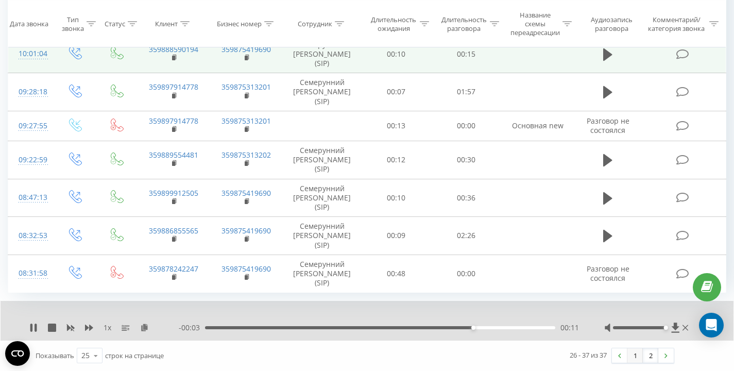
click at [636, 356] on link "1" at bounding box center [635, 355] width 15 height 14
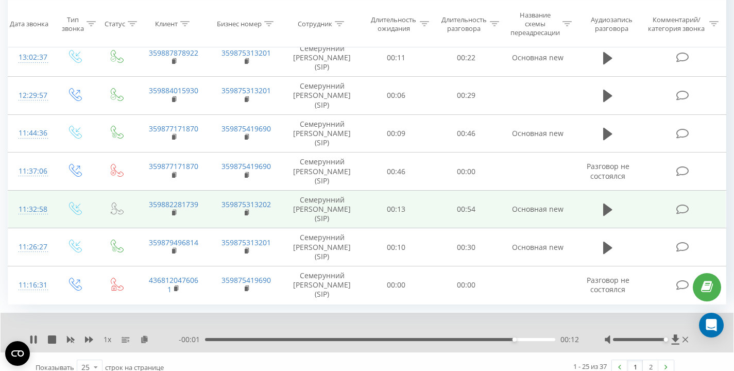
scroll to position [802, 0]
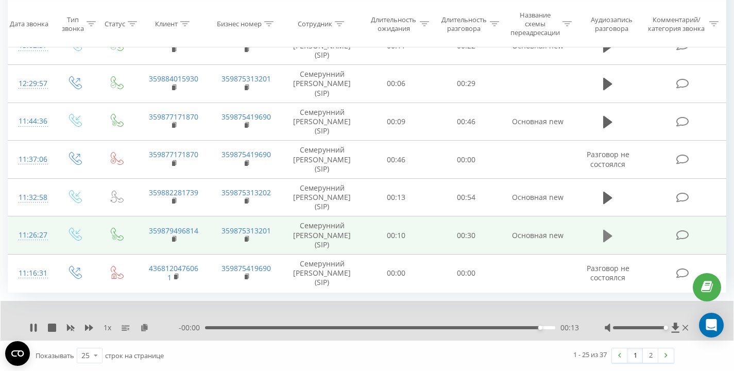
click at [611, 234] on icon at bounding box center [608, 235] width 9 height 12
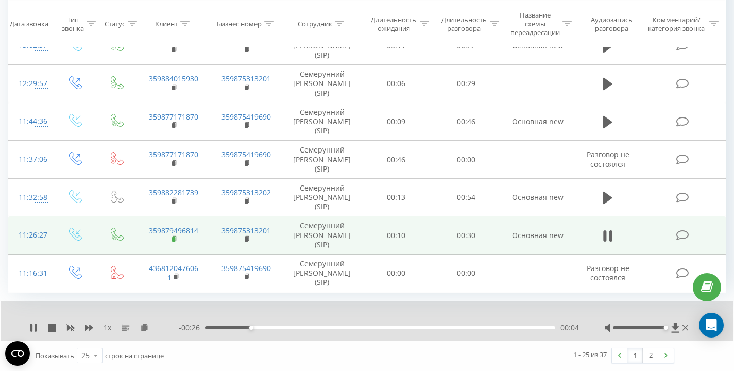
click at [174, 240] on rect at bounding box center [173, 239] width 3 height 5
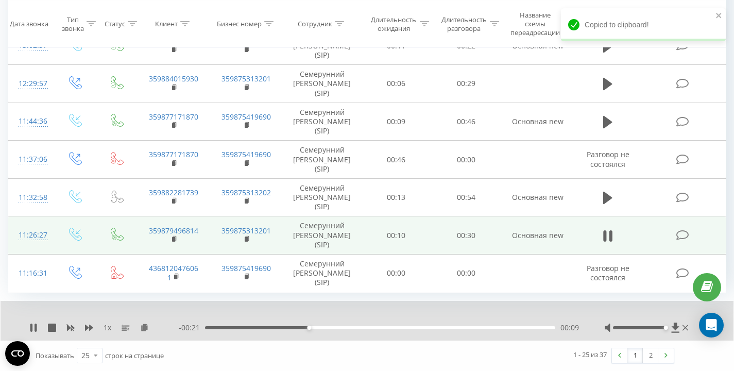
scroll to position [776, 0]
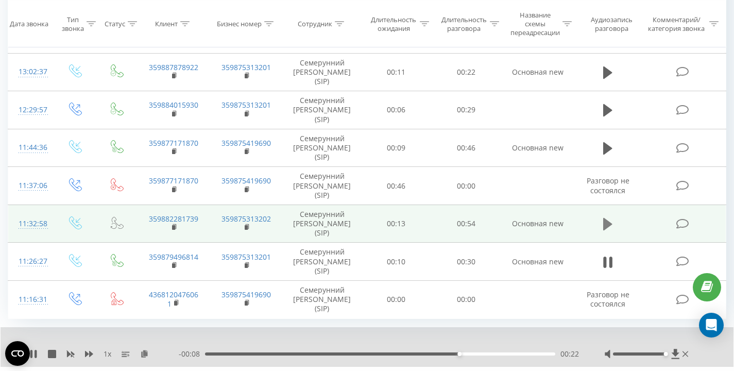
click at [606, 225] on icon at bounding box center [608, 224] width 9 height 12
click at [173, 227] on rect at bounding box center [173, 227] width 3 height 5
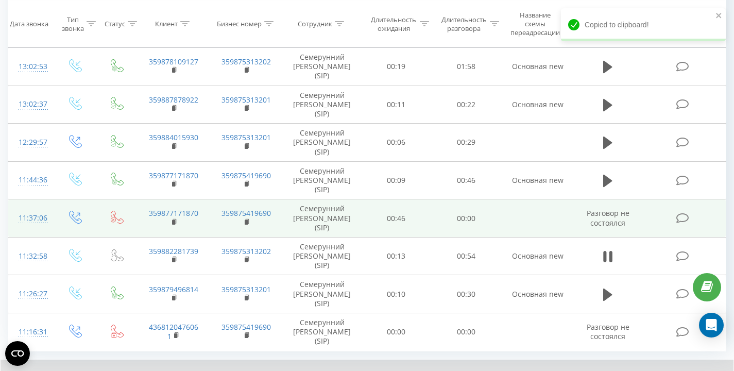
scroll to position [731, 0]
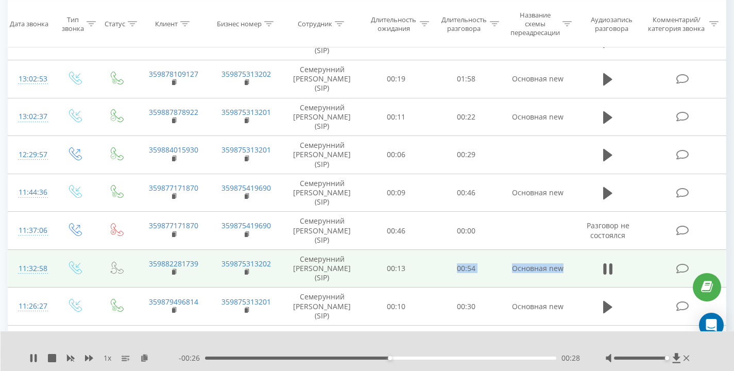
drag, startPoint x: 455, startPoint y: 266, endPoint x: 566, endPoint y: 264, distance: 111.3
click at [566, 264] on tr "11:32:58 359882281739 359875313202 Семерунний [PERSON_NAME] (SIP) 00:13 00:54 О…" at bounding box center [367, 268] width 718 height 38
click at [566, 264] on td "Основная new" at bounding box center [537, 268] width 73 height 38
drag, startPoint x: 563, startPoint y: 269, endPoint x: 418, endPoint y: 271, distance: 144.3
click at [418, 271] on tr "11:32:58 359882281739 359875313202 Семерунний [PERSON_NAME] (SIP) 00:13 00:54 О…" at bounding box center [367, 268] width 718 height 38
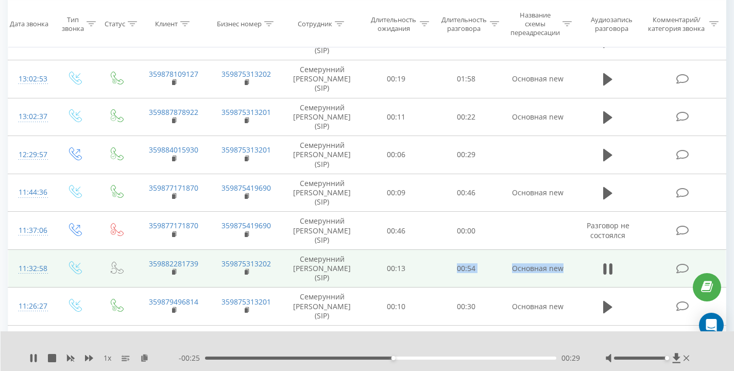
click at [418, 271] on td "00:13" at bounding box center [396, 268] width 70 height 38
drag, startPoint x: 389, startPoint y: 270, endPoint x: 537, endPoint y: 269, distance: 147.9
click at [537, 269] on tr "11:32:58 359882281739 359875313202 Семерунний [PERSON_NAME] (SIP) 00:13 00:54 О…" at bounding box center [367, 268] width 718 height 38
click at [537, 269] on td "Основная new" at bounding box center [537, 268] width 73 height 38
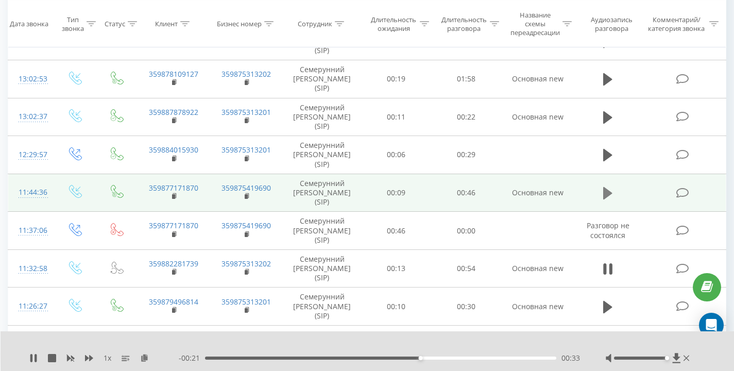
click at [606, 188] on icon at bounding box center [608, 193] width 9 height 12
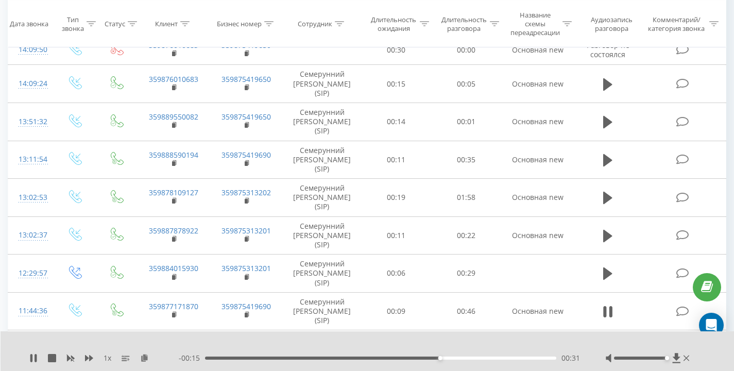
scroll to position [613, 0]
click at [227, 358] on div "00:45" at bounding box center [380, 358] width 351 height 3
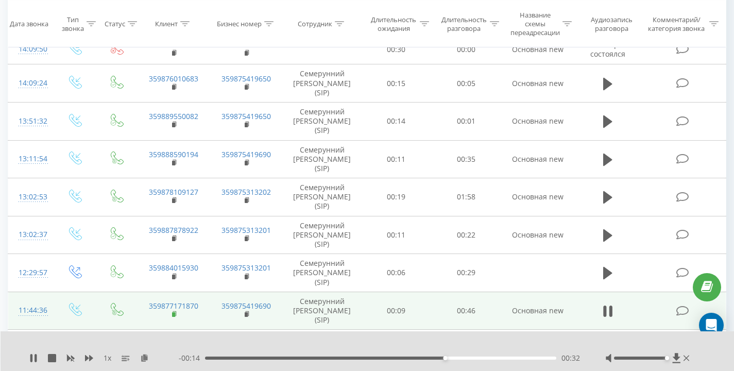
click at [174, 313] on rect at bounding box center [173, 314] width 3 height 5
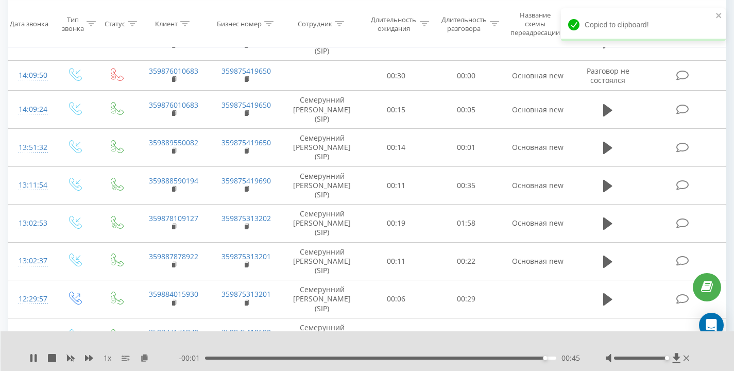
scroll to position [584, 0]
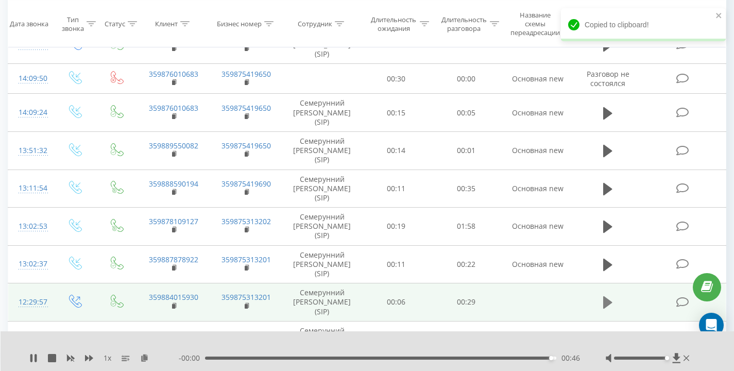
click at [611, 297] on icon at bounding box center [608, 302] width 9 height 14
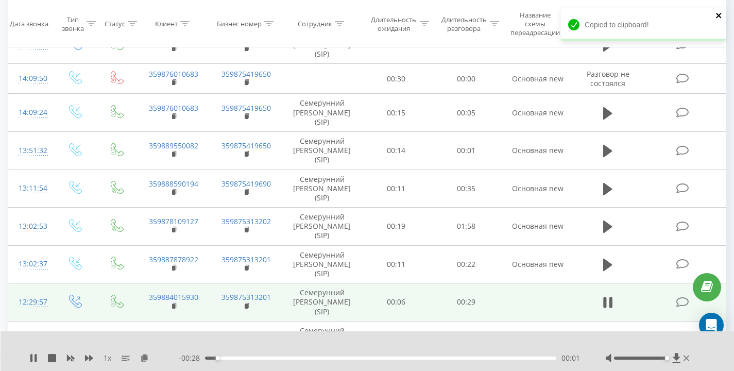
click at [717, 16] on icon "close" at bounding box center [718, 15] width 5 height 5
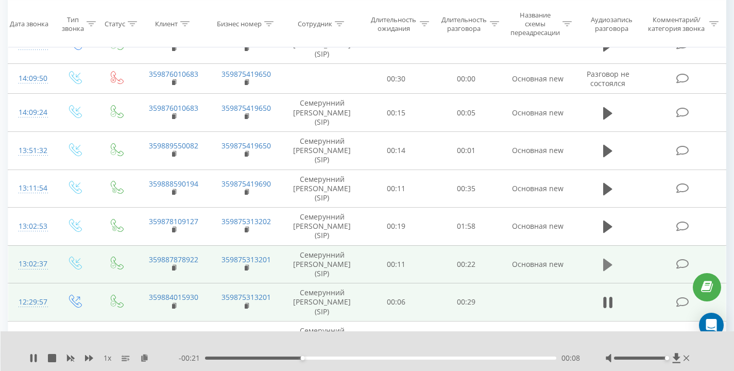
click at [607, 265] on icon at bounding box center [608, 265] width 9 height 12
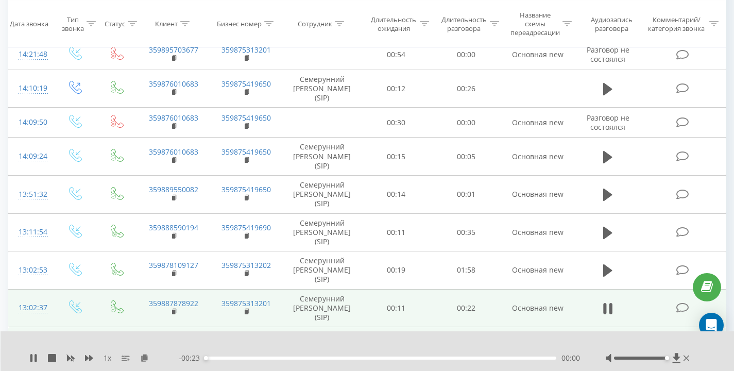
scroll to position [541, 0]
click at [175, 310] on rect at bounding box center [173, 311] width 3 height 5
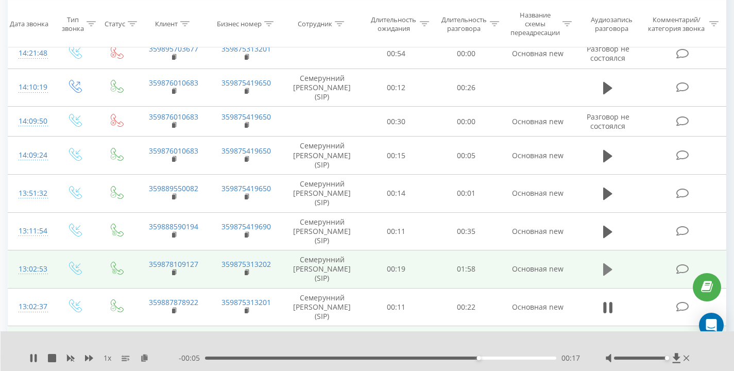
click at [611, 270] on icon at bounding box center [608, 269] width 9 height 12
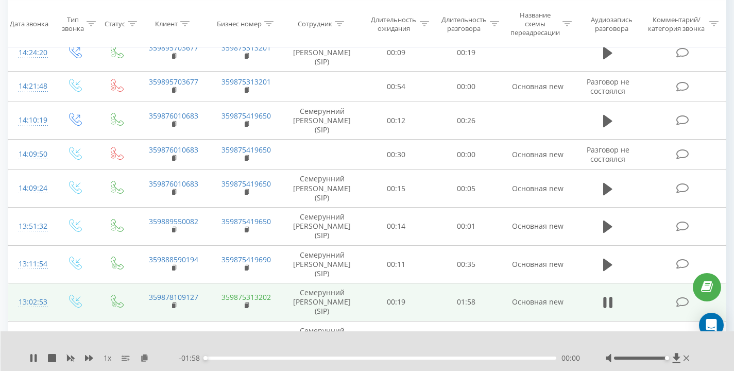
scroll to position [507, 0]
click at [173, 308] on rect at bounding box center [173, 307] width 3 height 5
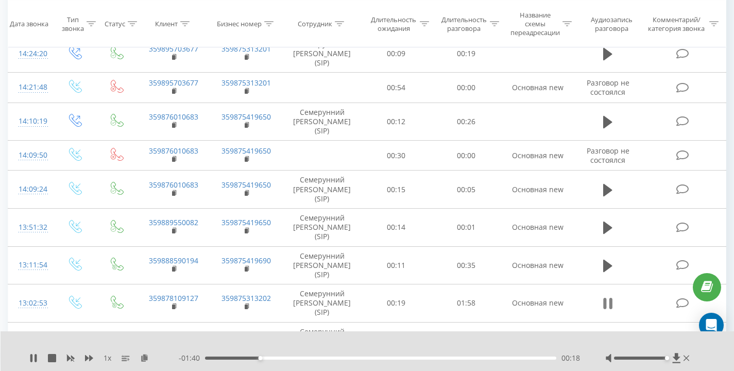
click at [610, 297] on icon at bounding box center [608, 303] width 9 height 14
click at [31, 354] on icon at bounding box center [33, 358] width 6 height 8
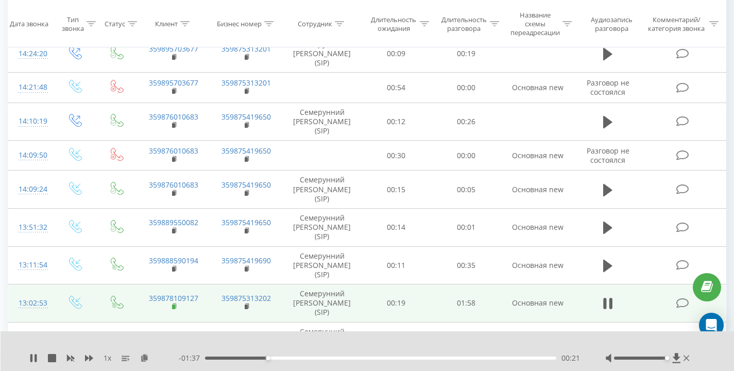
click at [175, 307] on icon at bounding box center [175, 306] width 4 height 5
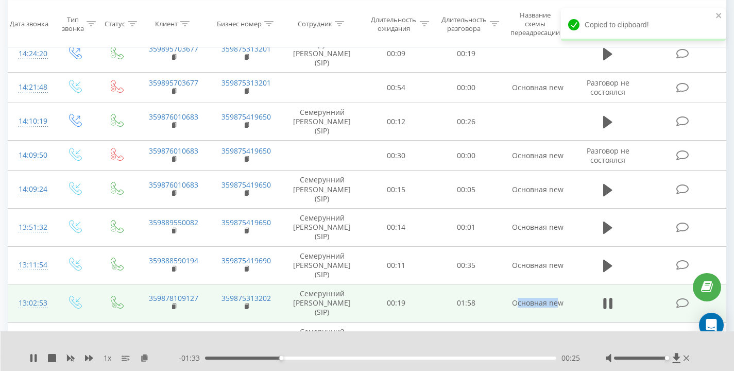
drag, startPoint x: 516, startPoint y: 304, endPoint x: 559, endPoint y: 305, distance: 42.3
click at [559, 304] on td "Основная new" at bounding box center [537, 303] width 73 height 38
click at [559, 305] on td "Основная new" at bounding box center [537, 303] width 73 height 38
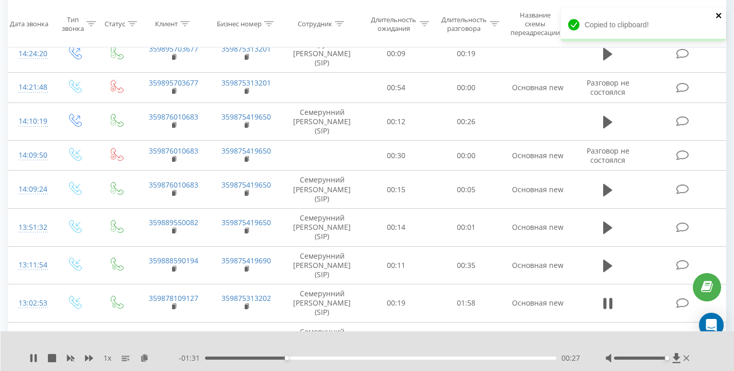
click at [717, 14] on icon "close" at bounding box center [718, 15] width 5 height 5
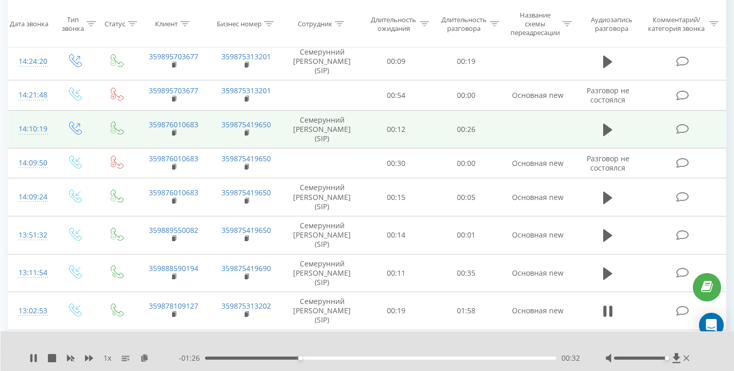
scroll to position [499, 0]
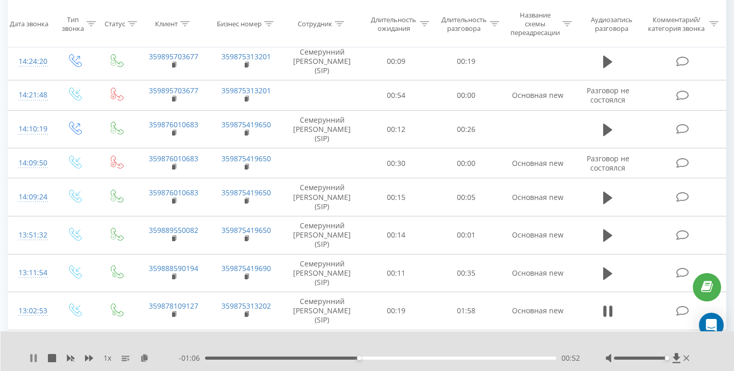
click at [35, 358] on icon at bounding box center [36, 358] width 2 height 8
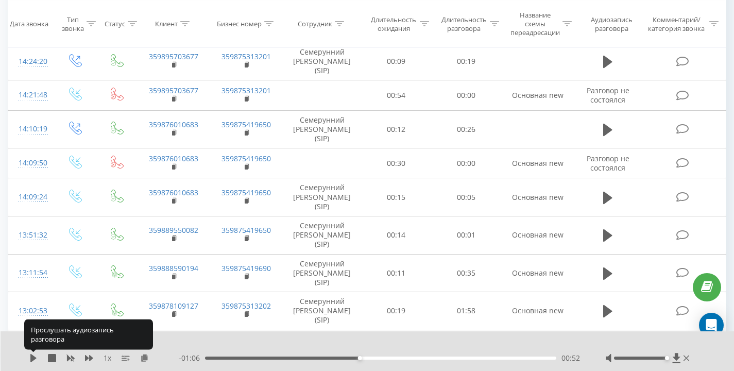
click at [35, 358] on icon at bounding box center [33, 358] width 6 height 8
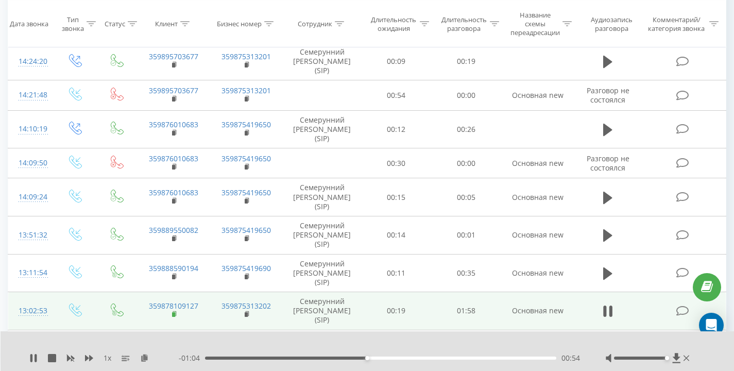
click at [175, 315] on rect at bounding box center [173, 314] width 3 height 5
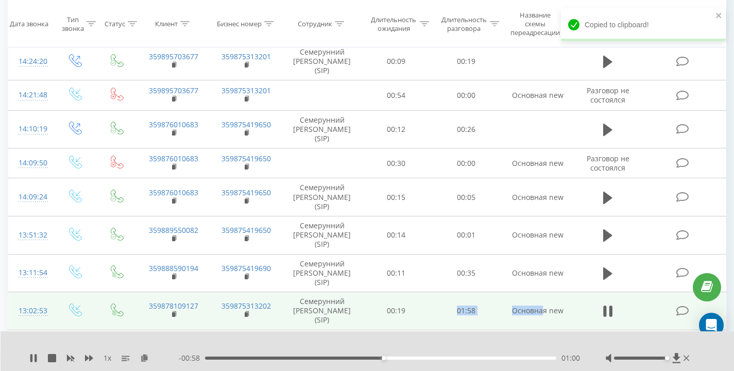
drag, startPoint x: 457, startPoint y: 311, endPoint x: 546, endPoint y: 311, distance: 89.7
click at [546, 311] on tr "13:02:53 359878109127 359875313202 Семерунний [PERSON_NAME] (SIP) 00:19 01:58 О…" at bounding box center [367, 311] width 718 height 38
click at [546, 311] on td "Основная new" at bounding box center [537, 311] width 73 height 38
drag, startPoint x: 561, startPoint y: 312, endPoint x: 458, endPoint y: 311, distance: 103.6
click at [458, 311] on tr "13:02:53 359878109127 359875313202 Семерунний [PERSON_NAME] (SIP) 00:19 01:58 О…" at bounding box center [367, 311] width 718 height 38
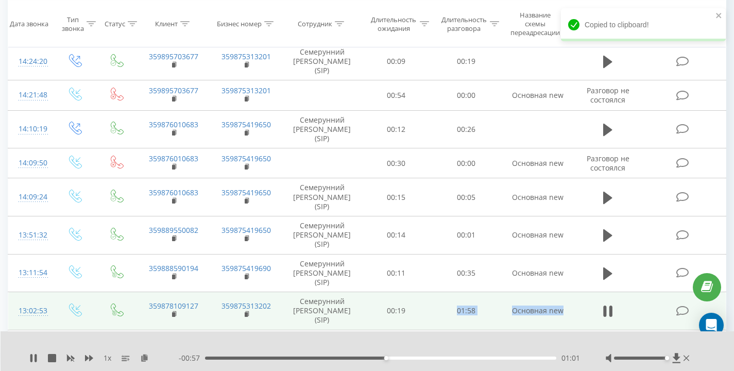
click at [458, 311] on td "01:58" at bounding box center [466, 311] width 70 height 38
drag, startPoint x: 384, startPoint y: 311, endPoint x: 545, endPoint y: 313, distance: 160.8
click at [545, 313] on tr "13:02:53 359878109127 359875313202 Семерунний [PERSON_NAME] (SIP) 00:19 01:58 О…" at bounding box center [367, 311] width 718 height 38
click at [545, 313] on td "Основная new" at bounding box center [537, 311] width 73 height 38
drag, startPoint x: 568, startPoint y: 313, endPoint x: 497, endPoint y: 311, distance: 71.2
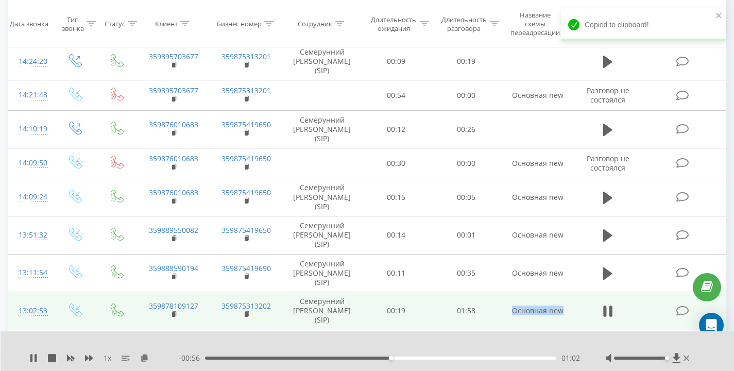
click at [497, 311] on tr "13:02:53 359878109127 359875313202 Семерунний [PERSON_NAME] (SIP) 00:19 01:58 О…" at bounding box center [367, 311] width 718 height 38
click at [497, 311] on td "01:58" at bounding box center [466, 311] width 70 height 38
click at [500, 310] on td "01:58" at bounding box center [466, 311] width 70 height 38
click at [499, 310] on td "01:58" at bounding box center [466, 311] width 70 height 38
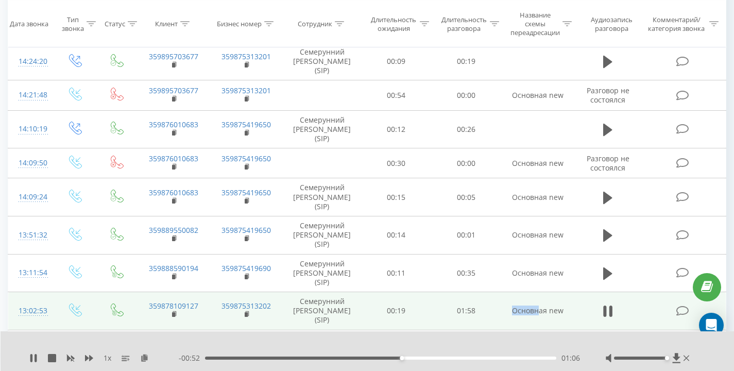
drag, startPoint x: 510, startPoint y: 312, endPoint x: 547, endPoint y: 313, distance: 37.1
click at [547, 313] on tr "13:02:53 359878109127 359875313202 Семерунний [PERSON_NAME] (SIP) 00:19 01:58 О…" at bounding box center [367, 311] width 718 height 38
click at [548, 313] on td "Основная new" at bounding box center [537, 311] width 73 height 38
drag, startPoint x: 570, startPoint y: 312, endPoint x: 506, endPoint y: 311, distance: 63.9
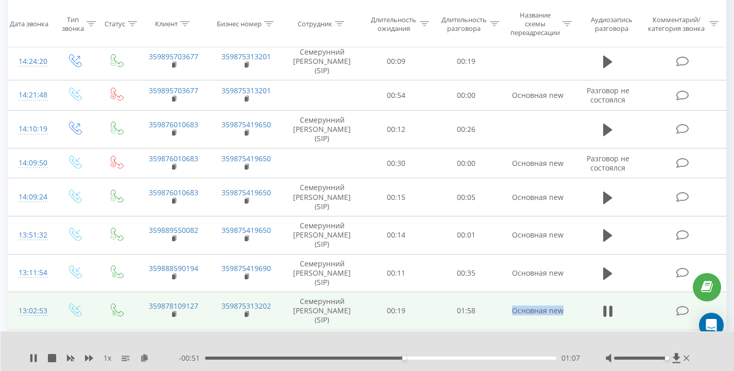
click at [506, 311] on td "Основная new" at bounding box center [537, 311] width 73 height 38
click at [505, 309] on td "Основная new" at bounding box center [537, 311] width 73 height 38
drag, startPoint x: 521, startPoint y: 309, endPoint x: 549, endPoint y: 307, distance: 28.4
click at [548, 307] on td "Основная new" at bounding box center [537, 311] width 73 height 38
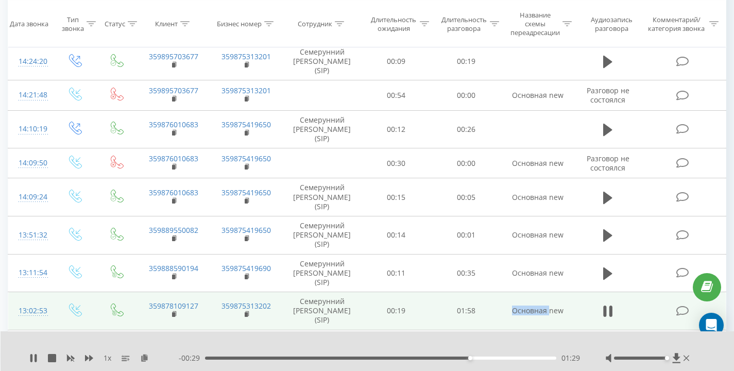
click at [549, 307] on td "Основная new" at bounding box center [537, 311] width 73 height 38
drag, startPoint x: 567, startPoint y: 309, endPoint x: 464, endPoint y: 310, distance: 102.6
click at [464, 310] on tr "13:02:53 359878109127 359875313202 Семерунний [PERSON_NAME] (SIP) 00:19 01:58 О…" at bounding box center [367, 311] width 718 height 38
click at [450, 310] on td "01:58" at bounding box center [466, 311] width 70 height 38
drag, startPoint x: 450, startPoint y: 310, endPoint x: 559, endPoint y: 310, distance: 108.7
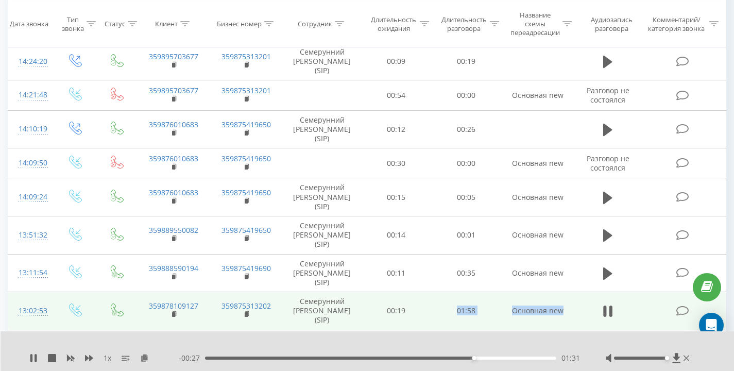
click at [559, 310] on tr "13:02:53 359878109127 359875313202 Семерунний [PERSON_NAME] (SIP) 00:19 01:58 О…" at bounding box center [367, 311] width 718 height 38
click at [559, 310] on td "Основная new" at bounding box center [537, 311] width 73 height 38
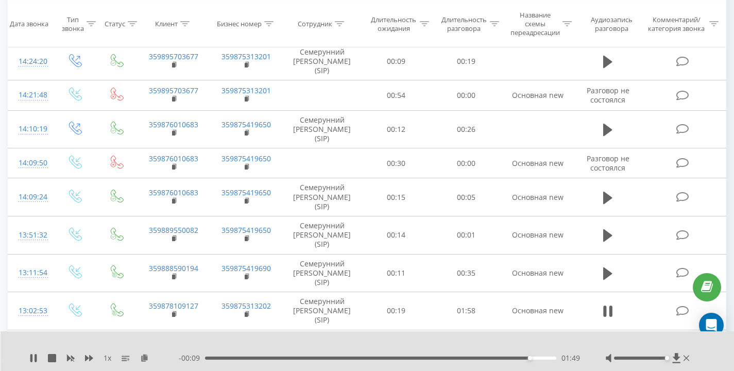
click at [210, 357] on div "01:49" at bounding box center [380, 358] width 351 height 3
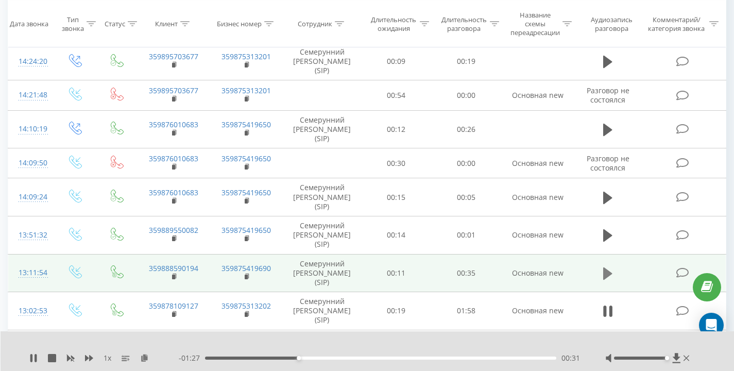
click at [610, 271] on icon at bounding box center [608, 273] width 9 height 14
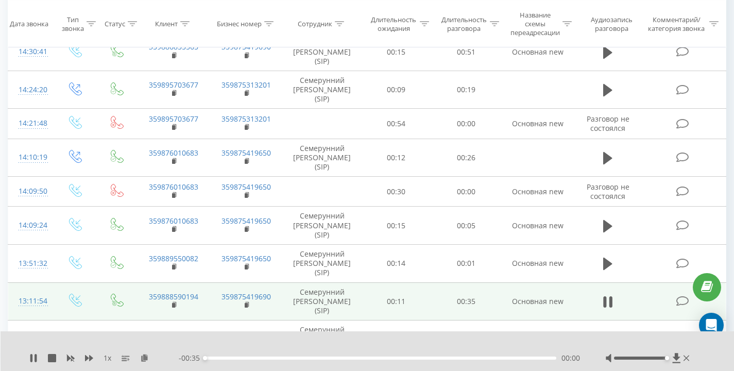
scroll to position [464, 0]
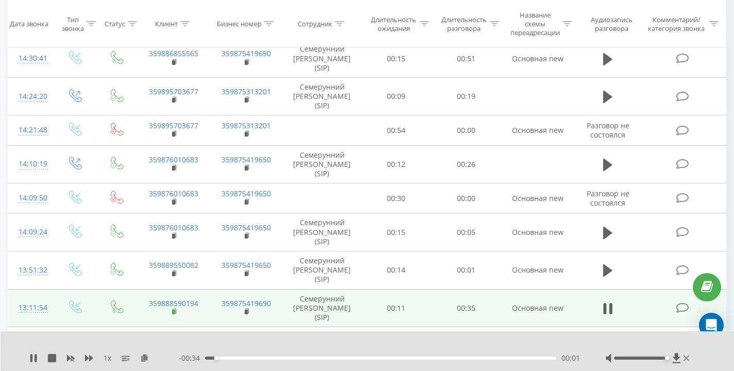
click at [174, 310] on rect at bounding box center [173, 312] width 3 height 5
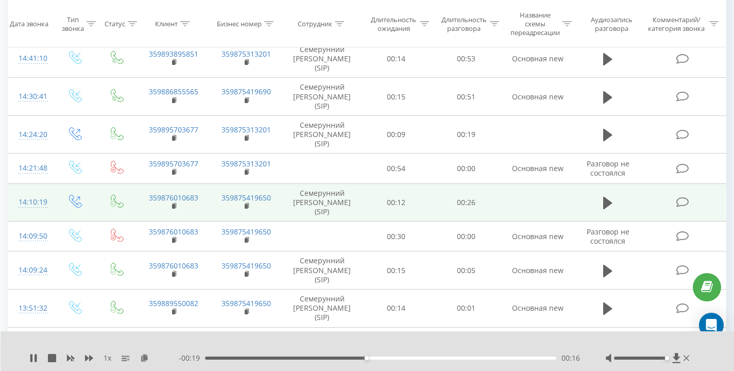
scroll to position [424, 0]
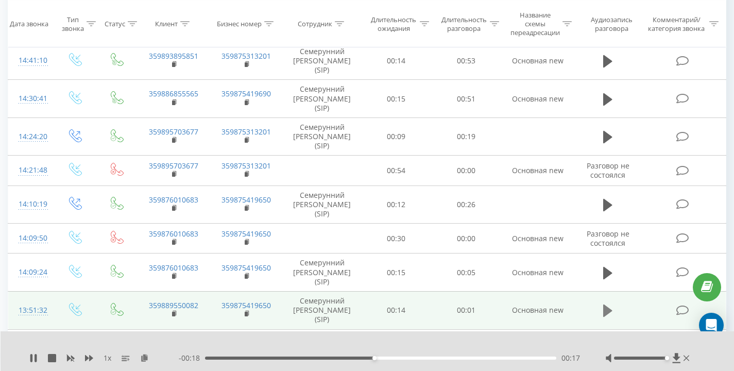
click at [607, 313] on icon at bounding box center [608, 311] width 9 height 12
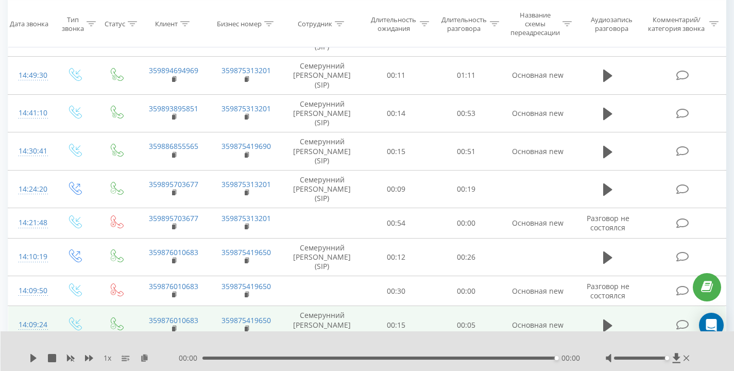
scroll to position [371, 0]
click at [605, 323] on icon at bounding box center [608, 326] width 9 height 12
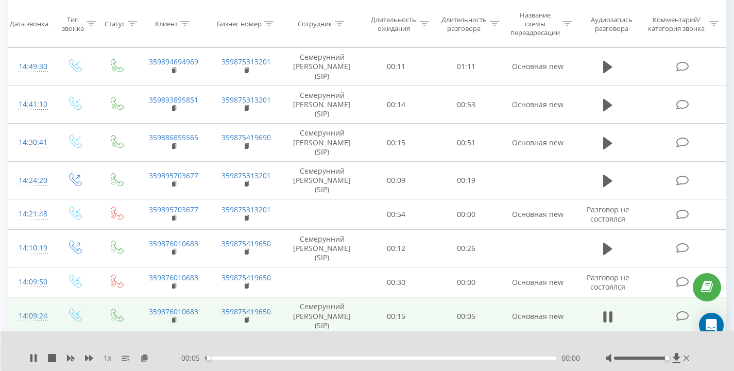
scroll to position [381, 0]
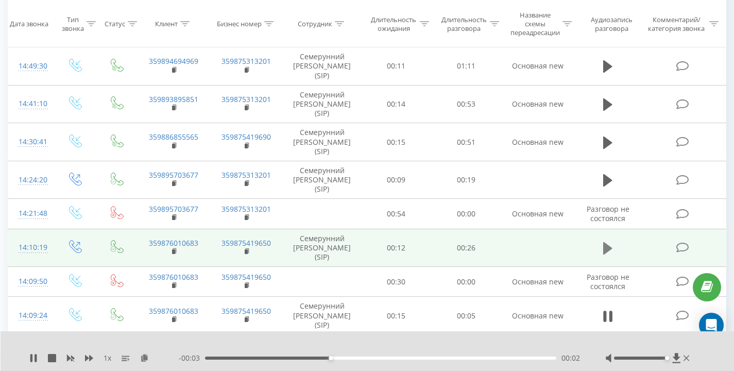
click at [609, 248] on icon at bounding box center [608, 248] width 9 height 12
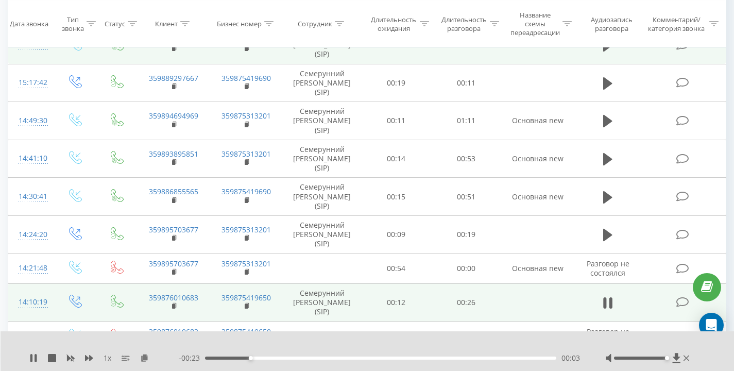
scroll to position [327, 0]
click at [175, 305] on rect at bounding box center [173, 306] width 3 height 5
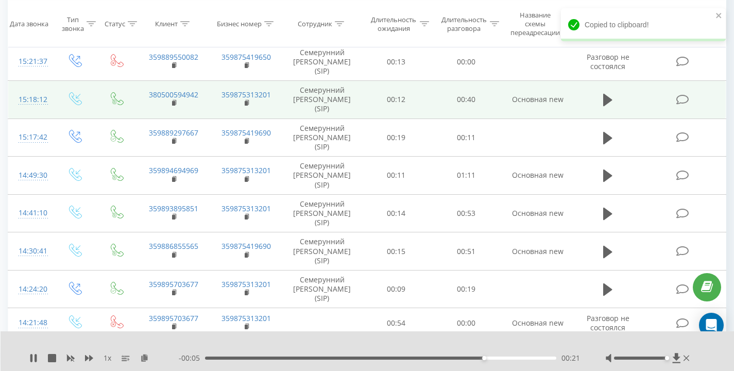
scroll to position [255, 0]
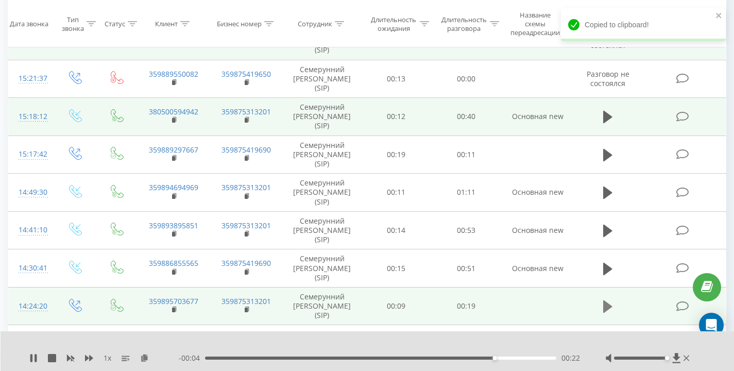
click at [605, 309] on icon at bounding box center [608, 306] width 9 height 12
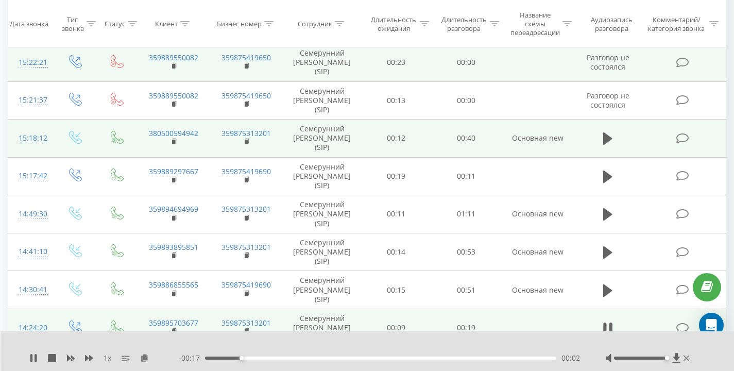
scroll to position [249, 0]
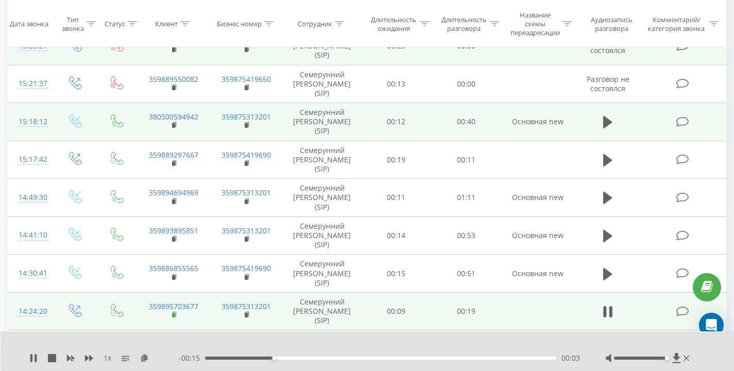
click at [174, 314] on rect at bounding box center [173, 315] width 3 height 5
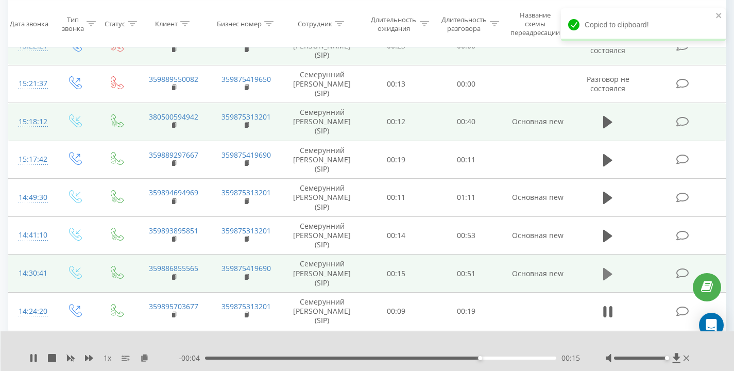
click at [605, 274] on icon at bounding box center [608, 273] width 9 height 12
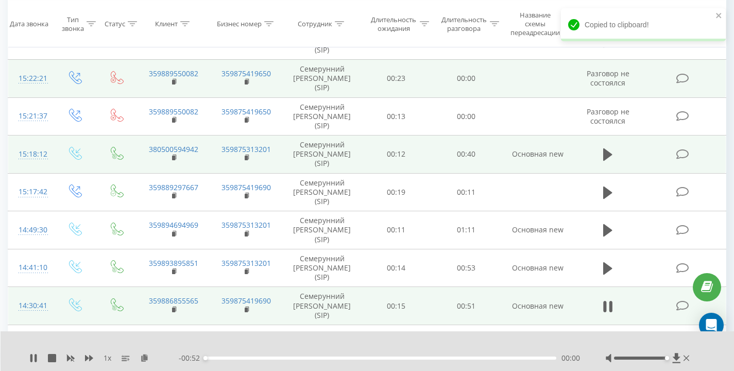
scroll to position [212, 0]
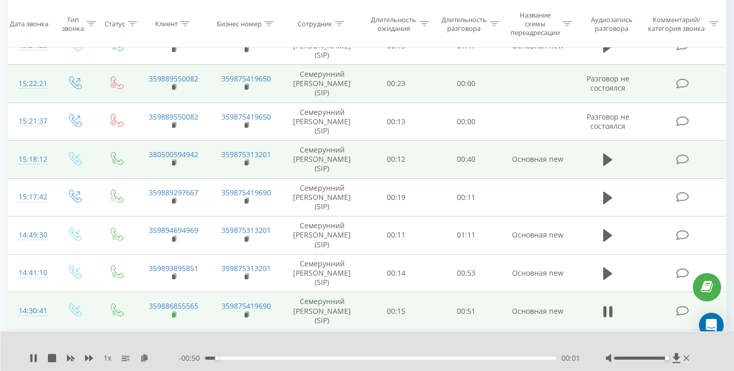
click at [173, 315] on rect at bounding box center [173, 315] width 3 height 5
drag, startPoint x: 441, startPoint y: 314, endPoint x: 572, endPoint y: 312, distance: 130.4
click at [572, 312] on tr "14:30:41 359886855565 359875419690 Семерунний [PERSON_NAME] (SIP) 00:15 00:51 О…" at bounding box center [367, 311] width 718 height 38
click at [572, 312] on td "Основная new" at bounding box center [537, 311] width 73 height 38
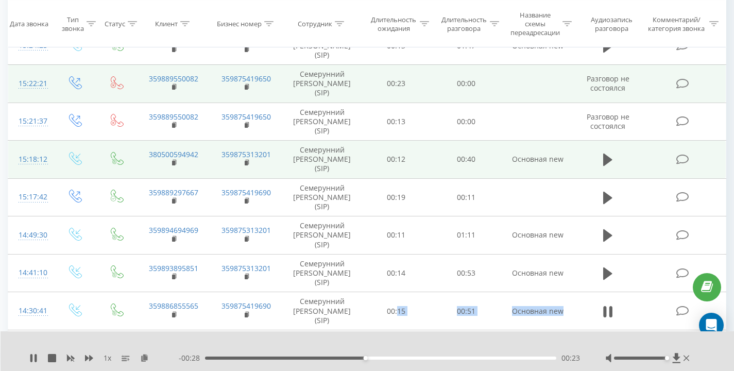
drag, startPoint x: 580, startPoint y: 311, endPoint x: 398, endPoint y: 311, distance: 181.4
click at [398, 311] on tr "14:30:41 359886855565 359875419690 Семерунний [PERSON_NAME] (SIP) 00:15 00:51 О…" at bounding box center [367, 311] width 718 height 38
click at [398, 311] on td "00:15" at bounding box center [396, 311] width 70 height 38
drag, startPoint x: 379, startPoint y: 312, endPoint x: 495, endPoint y: 313, distance: 116.0
click at [495, 313] on tr "14:30:41 359886855565 359875419690 Семерунний [PERSON_NAME] (SIP) 00:15 00:51 О…" at bounding box center [367, 311] width 718 height 38
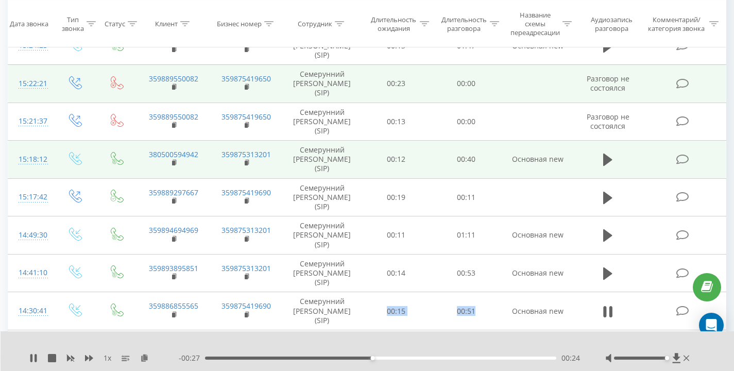
click at [495, 313] on td "00:51" at bounding box center [466, 311] width 70 height 38
drag, startPoint x: 553, startPoint y: 309, endPoint x: 570, endPoint y: 309, distance: 17.0
click at [570, 309] on td "Основная new" at bounding box center [537, 311] width 73 height 38
drag, startPoint x: 570, startPoint y: 309, endPoint x: 433, endPoint y: 309, distance: 137.1
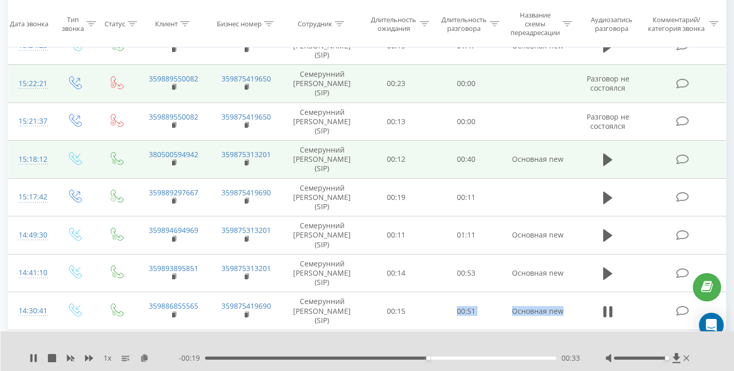
click at [433, 309] on tr "14:30:41 359886855565 359875419690 Семерунний [PERSON_NAME] (SIP) 00:15 00:51 О…" at bounding box center [367, 311] width 718 height 38
click at [433, 309] on td "00:51" at bounding box center [466, 311] width 70 height 38
drag, startPoint x: 378, startPoint y: 310, endPoint x: 492, endPoint y: 310, distance: 113.9
click at [492, 310] on tr "14:30:41 359886855565 359875419690 Семерунний [PERSON_NAME] (SIP) 00:15 00:51 О…" at bounding box center [367, 311] width 718 height 38
click at [492, 310] on td "00:51" at bounding box center [466, 311] width 70 height 38
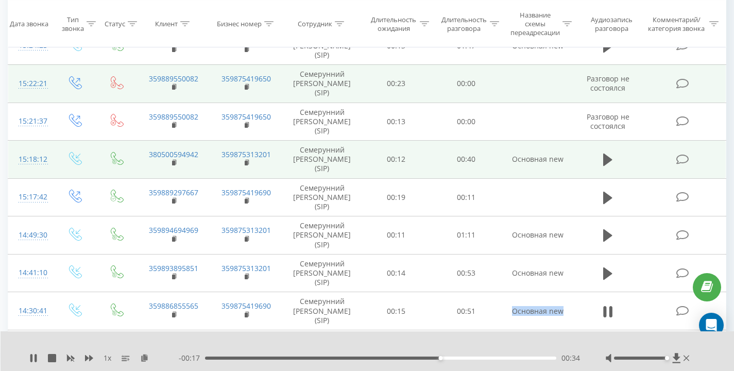
drag, startPoint x: 500, startPoint y: 310, endPoint x: 576, endPoint y: 311, distance: 76.3
click at [576, 311] on tr "14:30:41 359886855565 359875419690 Семерунний [PERSON_NAME] (SIP) 00:15 00:51 О…" at bounding box center [367, 311] width 718 height 38
click at [576, 311] on td at bounding box center [609, 311] width 68 height 38
drag, startPoint x: 557, startPoint y: 311, endPoint x: 550, endPoint y: 312, distance: 6.8
click at [550, 312] on td "Основная new" at bounding box center [537, 311] width 73 height 38
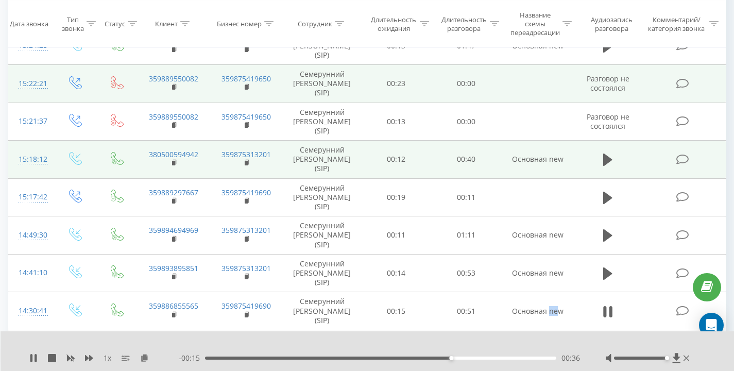
click at [550, 312] on td "Основная new" at bounding box center [537, 311] width 73 height 38
click at [398, 311] on td "00:15" at bounding box center [396, 311] width 70 height 38
click at [417, 309] on td "00:15" at bounding box center [396, 311] width 70 height 38
drag, startPoint x: 525, startPoint y: 312, endPoint x: 545, endPoint y: 312, distance: 20.6
click at [545, 312] on td "Основная new" at bounding box center [537, 311] width 73 height 38
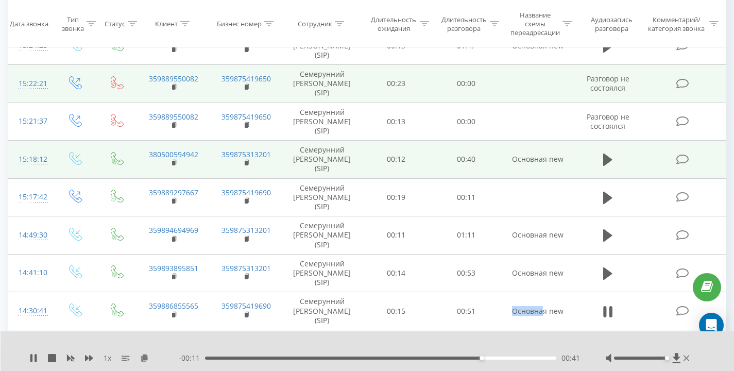
click at [545, 312] on td "Основная new" at bounding box center [537, 311] width 73 height 38
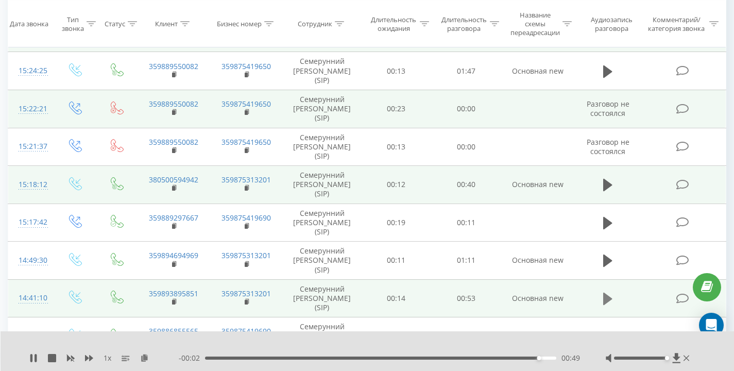
scroll to position [187, 0]
click at [607, 295] on icon at bounding box center [608, 299] width 9 height 12
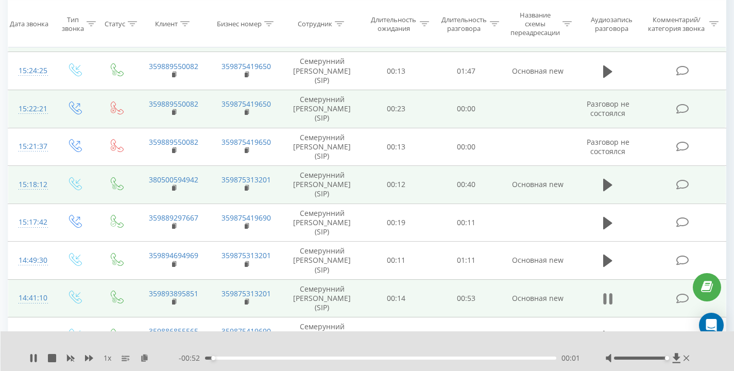
click at [609, 299] on icon at bounding box center [608, 299] width 9 height 14
click at [608, 299] on icon at bounding box center [608, 299] width 9 height 12
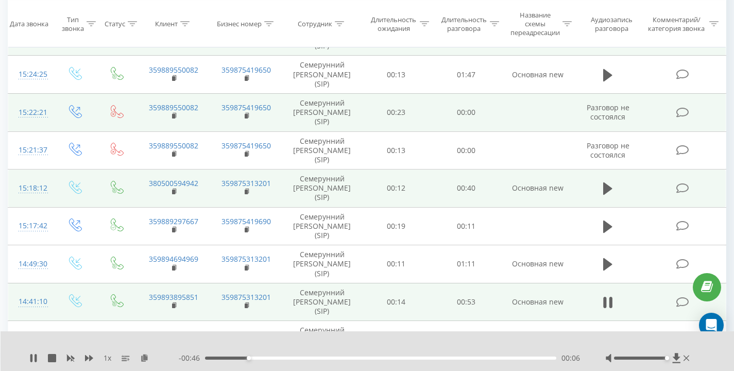
scroll to position [182, 0]
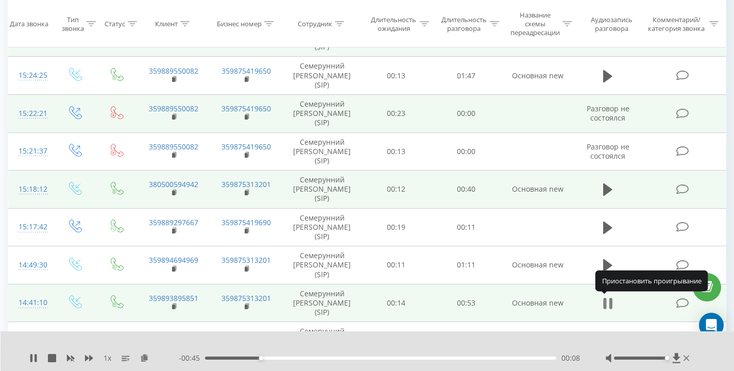
click at [608, 303] on icon at bounding box center [608, 303] width 9 height 14
click at [608, 303] on icon at bounding box center [608, 303] width 9 height 12
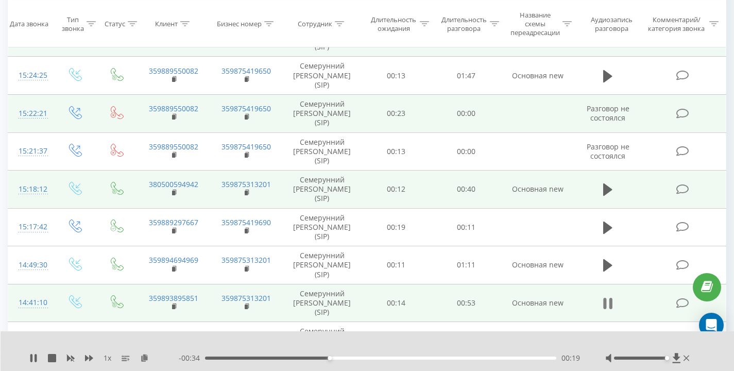
click at [611, 300] on icon at bounding box center [611, 303] width 3 height 11
click at [35, 357] on icon at bounding box center [33, 358] width 6 height 8
click at [174, 306] on rect at bounding box center [173, 307] width 3 height 5
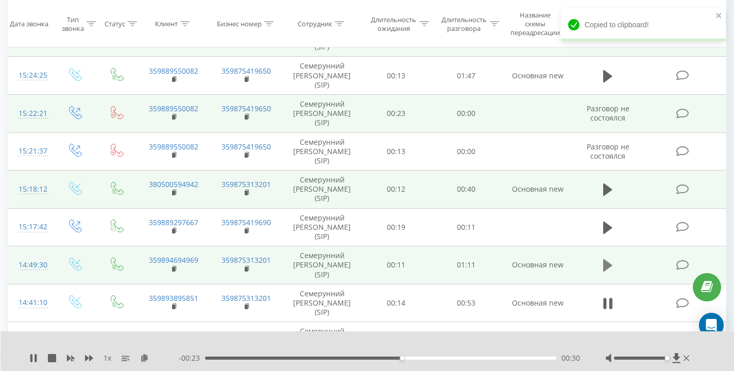
click at [608, 263] on icon at bounding box center [608, 265] width 9 height 12
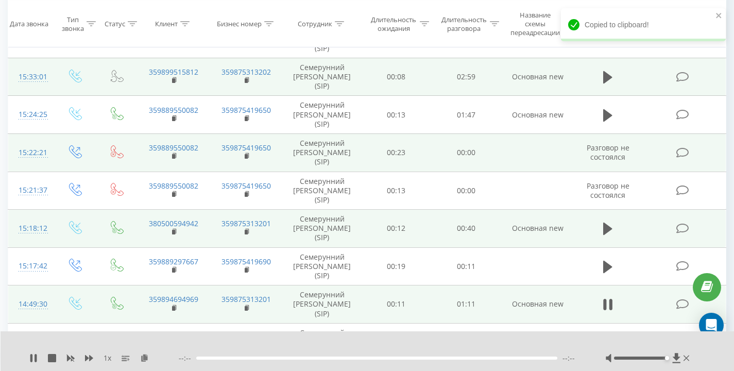
scroll to position [140, 0]
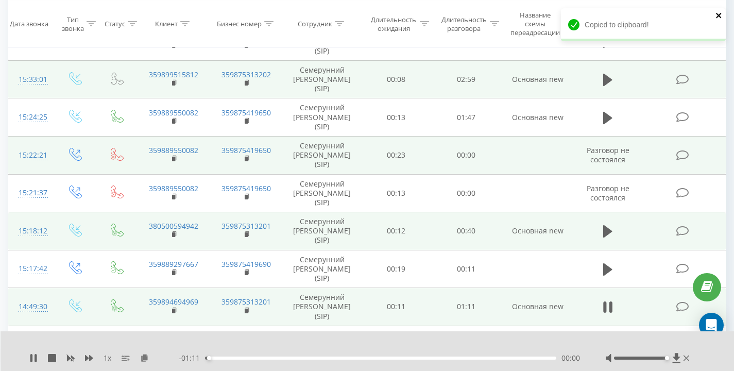
click at [720, 16] on icon "close" at bounding box center [718, 15] width 5 height 5
click at [174, 311] on rect at bounding box center [173, 310] width 3 height 5
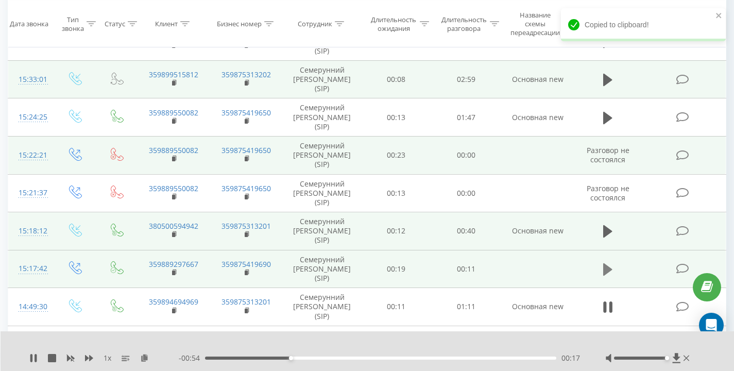
click at [604, 267] on icon at bounding box center [608, 269] width 9 height 12
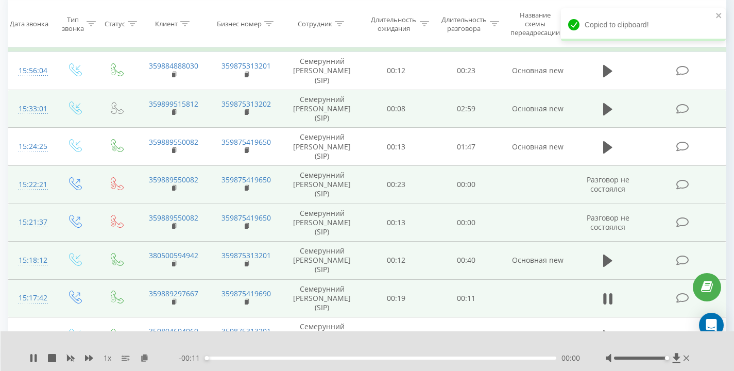
scroll to position [109, 0]
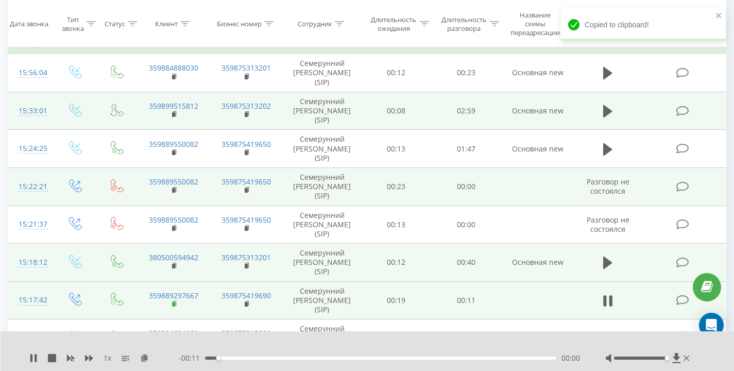
click at [174, 304] on rect at bounding box center [173, 304] width 3 height 5
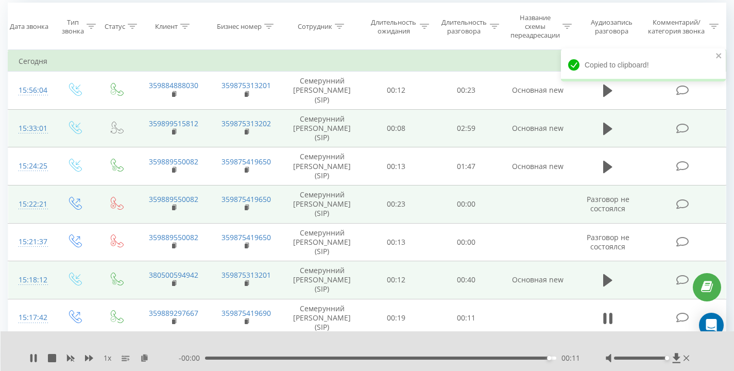
scroll to position [83, 0]
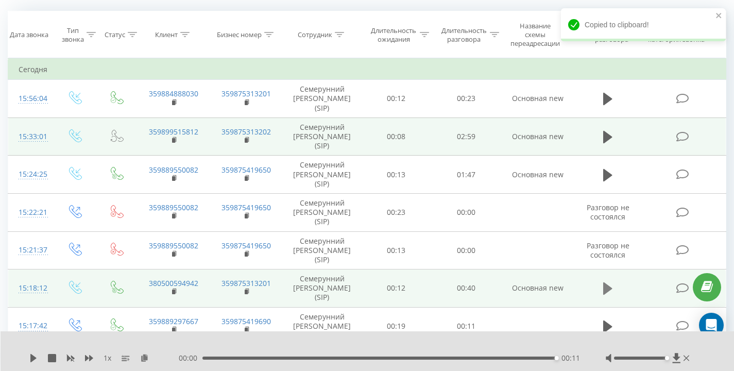
click at [609, 288] on icon at bounding box center [608, 288] width 9 height 12
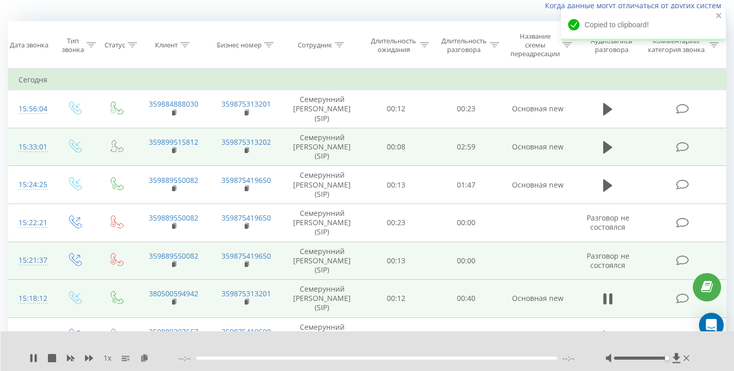
scroll to position [64, 0]
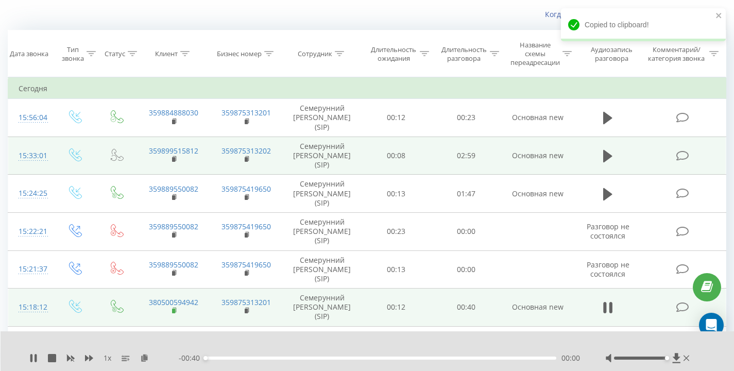
click at [174, 310] on rect at bounding box center [173, 311] width 3 height 5
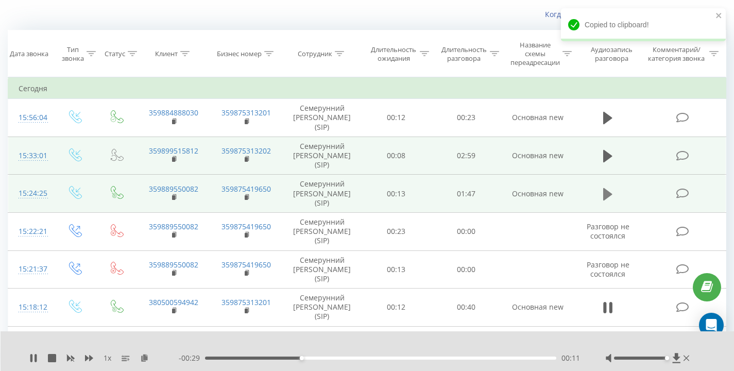
click at [605, 195] on icon at bounding box center [608, 194] width 9 height 12
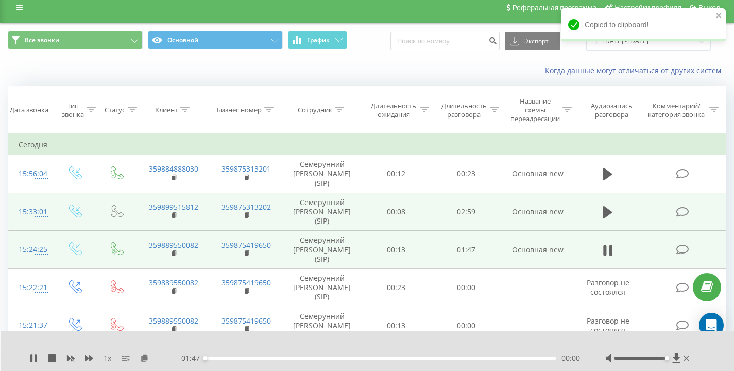
scroll to position [0, 0]
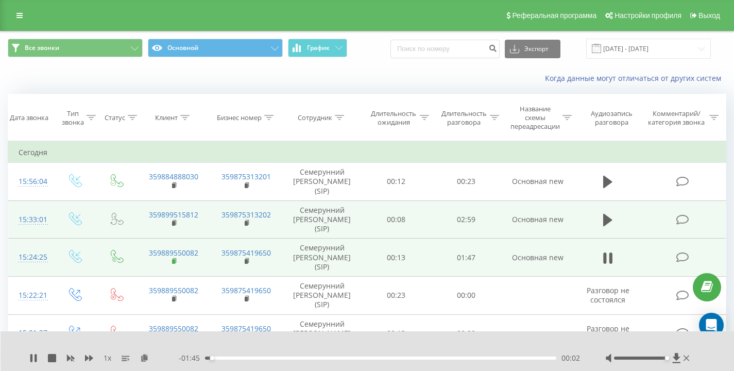
click at [174, 261] on rect at bounding box center [173, 261] width 3 height 5
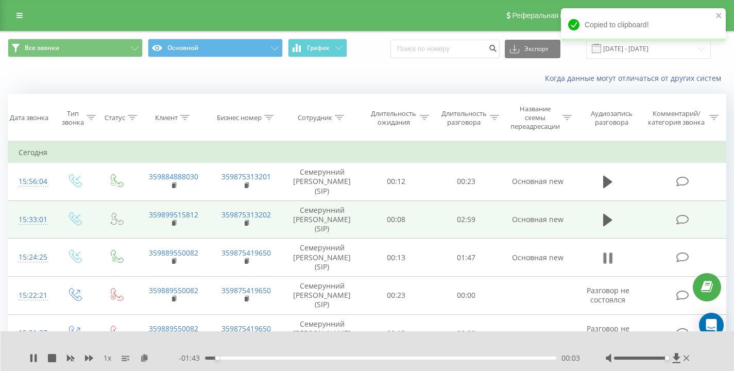
click at [610, 257] on icon at bounding box center [611, 258] width 3 height 11
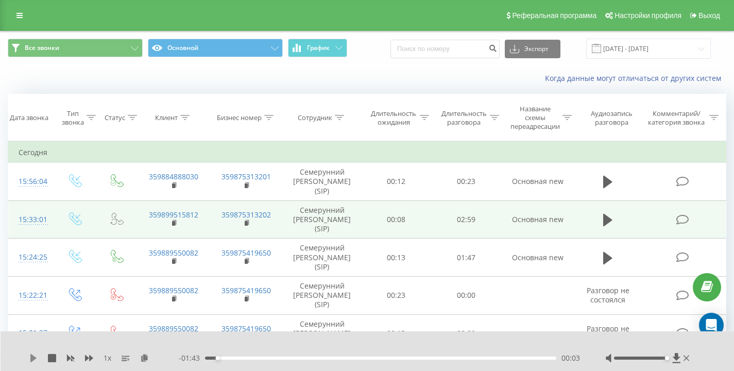
click at [31, 358] on icon at bounding box center [33, 358] width 6 height 8
click at [304, 78] on div "Когда данные могут отличаться от других систем" at bounding box center [505, 78] width 458 height 10
click at [329, 82] on div "Когда данные могут отличаться от других систем" at bounding box center [505, 78] width 458 height 10
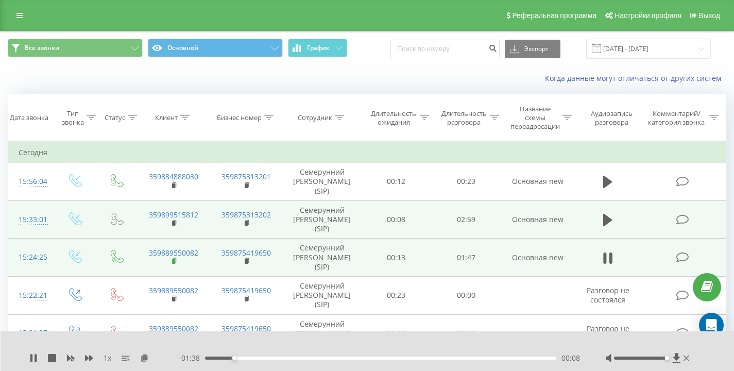
click at [173, 261] on rect at bounding box center [173, 261] width 3 height 5
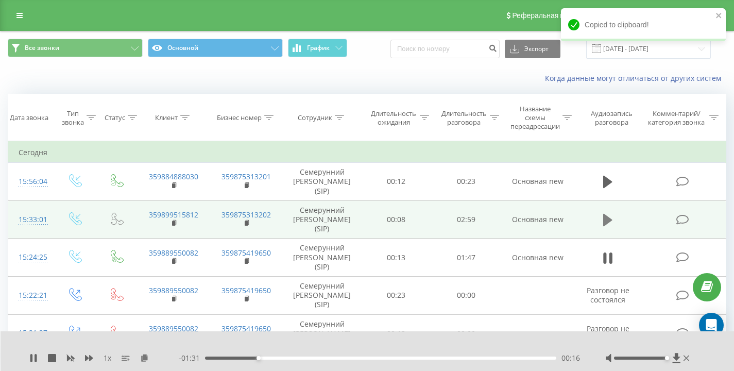
click at [606, 223] on icon at bounding box center [608, 220] width 9 height 12
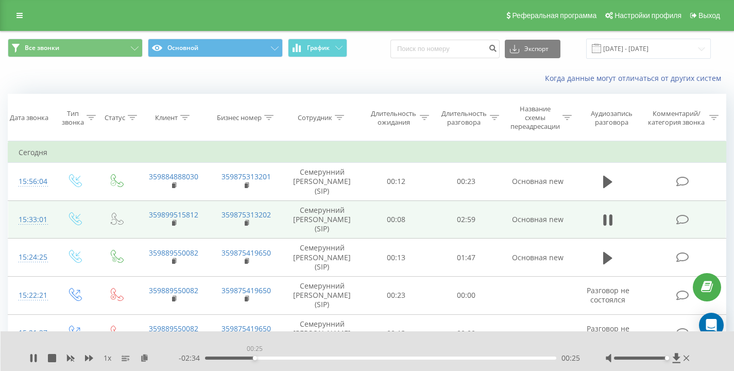
click at [255, 358] on div "00:25" at bounding box center [380, 358] width 351 height 3
click at [295, 357] on div "00:40" at bounding box center [380, 358] width 351 height 3
click at [321, 358] on div "00:46" at bounding box center [380, 358] width 351 height 3
click at [342, 357] on div "01:09" at bounding box center [380, 358] width 351 height 3
click at [359, 358] on div "01:10" at bounding box center [380, 358] width 351 height 3
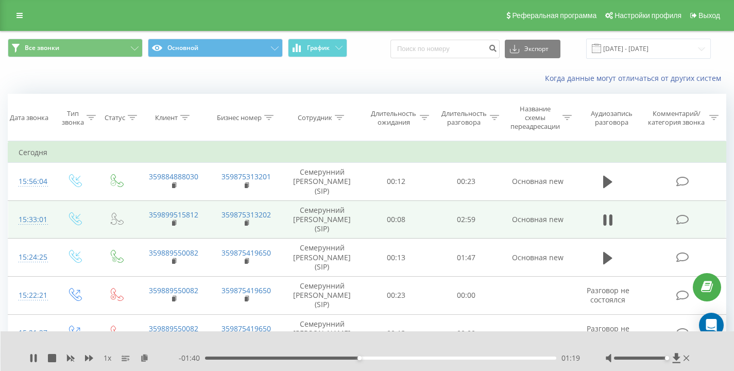
click at [379, 358] on div "01:19" at bounding box center [380, 358] width 351 height 3
click at [398, 358] on div "01:28" at bounding box center [380, 358] width 351 height 3
click at [421, 358] on div "01:38" at bounding box center [380, 358] width 351 height 3
click at [440, 358] on div "01:50" at bounding box center [380, 358] width 351 height 3
click at [463, 360] on div "- 00:59 02:00 02:00" at bounding box center [379, 358] width 401 height 10
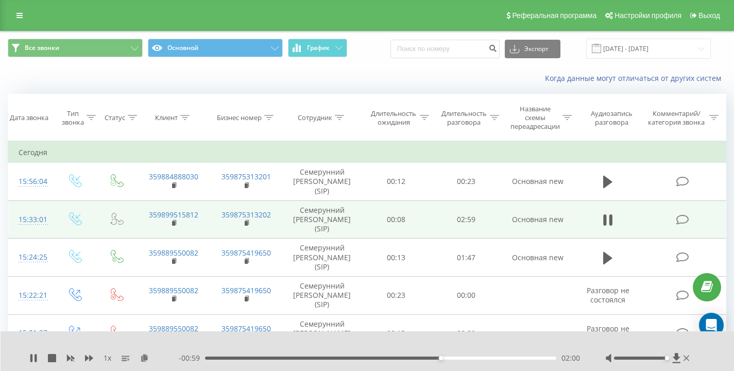
click at [471, 358] on div "02:00" at bounding box center [380, 358] width 351 height 3
click at [485, 359] on div "02:23" at bounding box center [380, 358] width 351 height 3
click at [456, 360] on div "- 00:36 02:23 02:23" at bounding box center [379, 358] width 401 height 10
click at [455, 358] on div "02:23" at bounding box center [380, 358] width 351 height 3
click at [400, 65] on div "Все звонки Основной График Экспорт .csv .xls .xlsx [DATE] - [DATE]" at bounding box center [367, 48] width 733 height 35
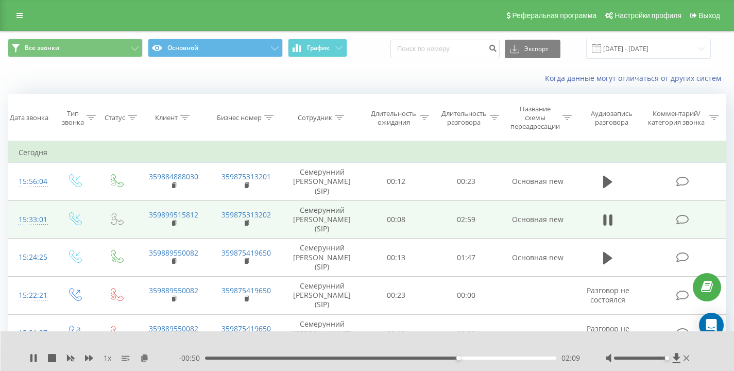
click at [380, 66] on div "Когда данные могут отличаться от других систем" at bounding box center [367, 78] width 733 height 25
click at [380, 74] on div "Когда данные могут отличаться от других систем" at bounding box center [505, 78] width 458 height 10
click at [376, 72] on div "Когда данные могут отличаться от других систем" at bounding box center [367, 78] width 733 height 25
click at [208, 79] on div "Когда данные могут отличаться от других систем" at bounding box center [367, 78] width 733 height 25
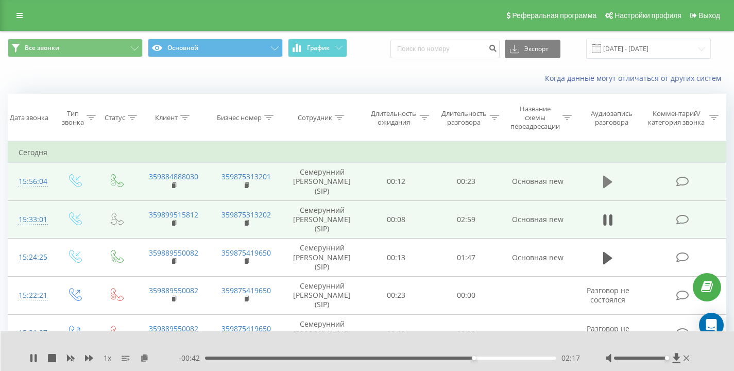
click at [612, 182] on icon at bounding box center [608, 182] width 9 height 12
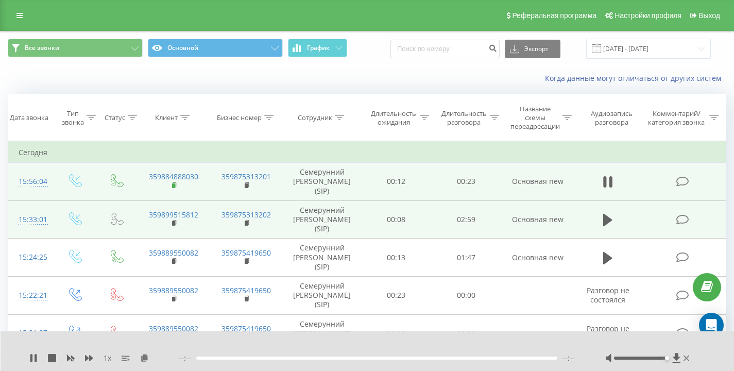
click at [175, 185] on rect at bounding box center [173, 185] width 3 height 5
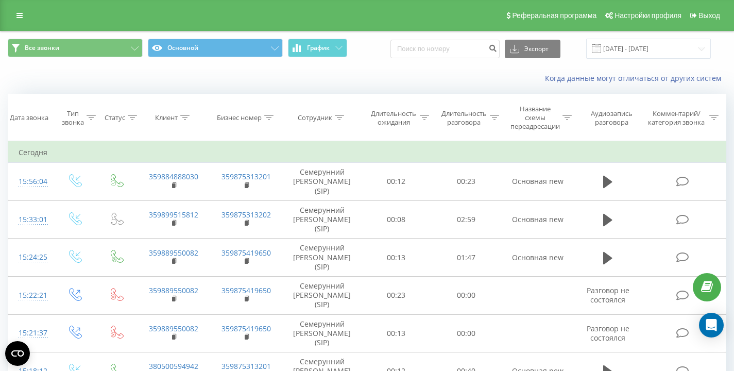
click at [148, 88] on div "Когда данные могут отличаться от других систем" at bounding box center [367, 78] width 733 height 25
click at [181, 79] on div "Когда данные могут отличаться от других систем" at bounding box center [367, 78] width 733 height 25
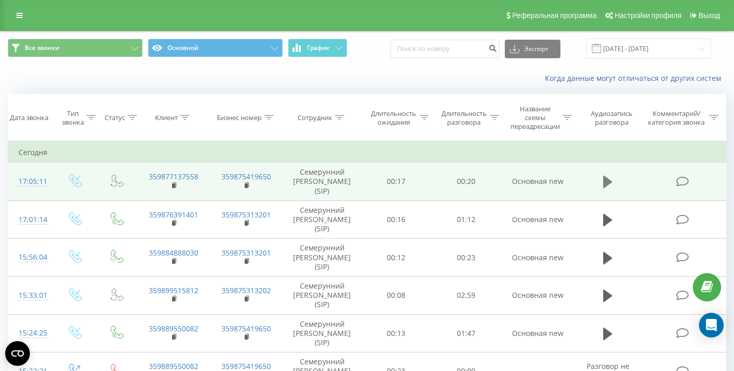
click at [607, 185] on icon at bounding box center [608, 182] width 9 height 12
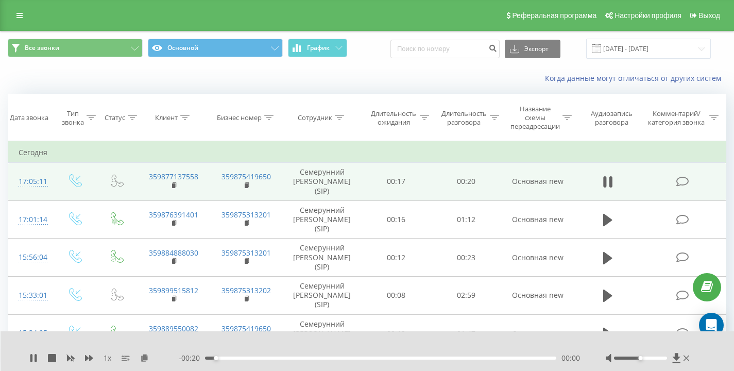
click at [398, 73] on div "Когда данные могут отличаться от других систем" at bounding box center [505, 78] width 458 height 10
click at [389, 70] on div "Когда данные могут отличаться от других систем" at bounding box center [367, 78] width 733 height 25
click at [609, 184] on icon at bounding box center [608, 182] width 9 height 14
click at [383, 68] on div "Когда данные могут отличаться от других систем" at bounding box center [367, 78] width 733 height 25
